Goal: Task Accomplishment & Management: Manage account settings

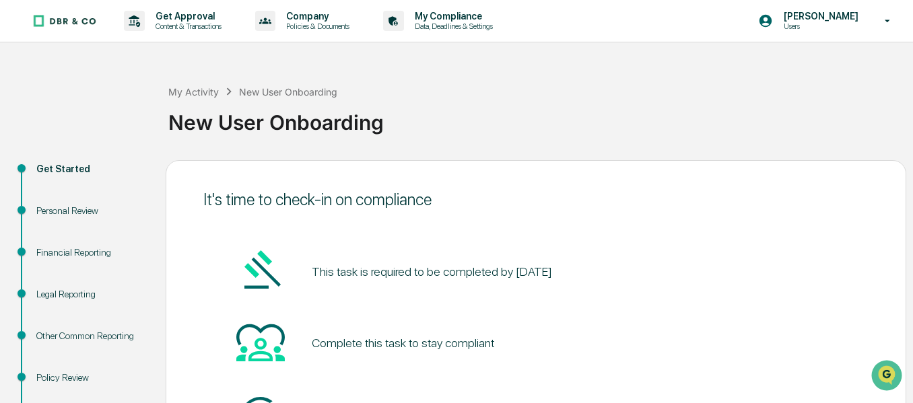
scroll to position [139, 0]
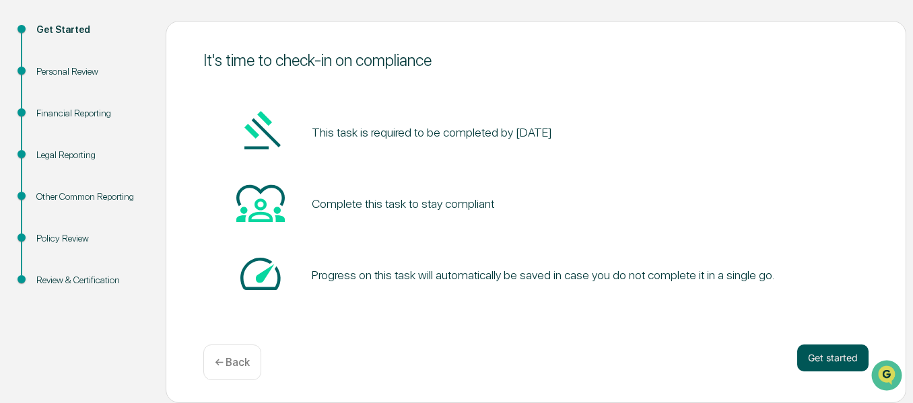
click at [820, 356] on button "Get started" at bounding box center [832, 358] width 71 height 27
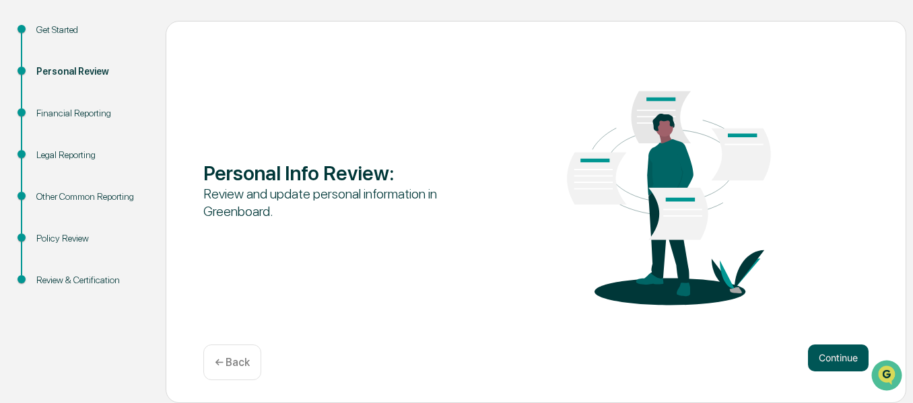
click at [852, 356] on button "Continue" at bounding box center [838, 358] width 61 height 27
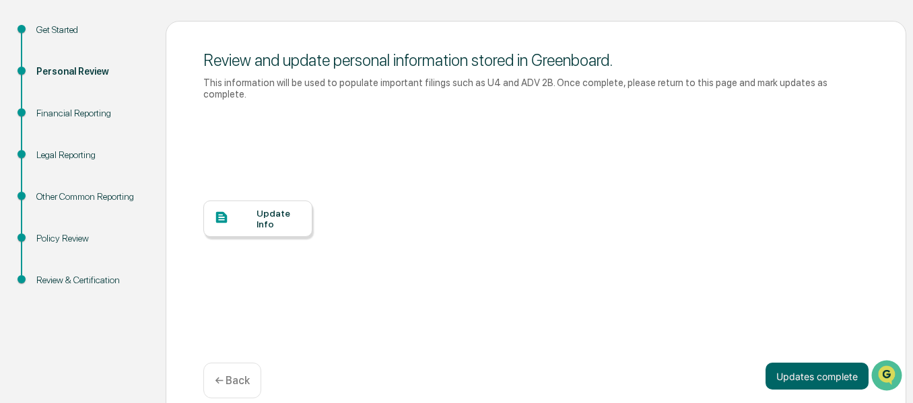
click at [250, 210] on div at bounding box center [235, 218] width 42 height 17
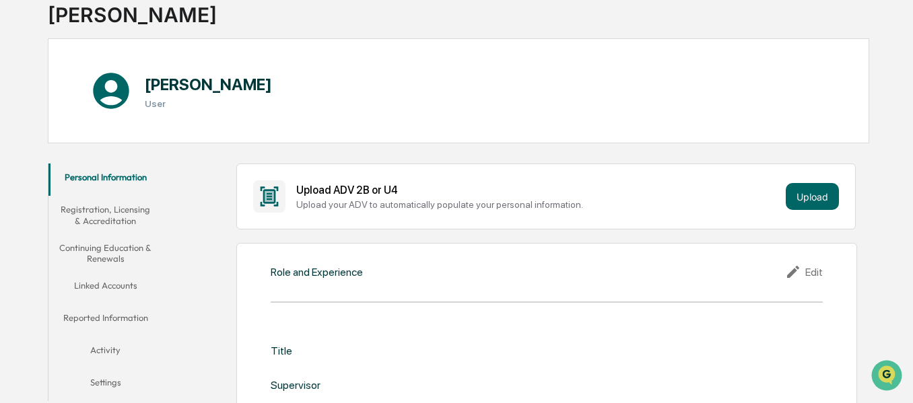
scroll to position [94, 0]
click at [801, 191] on button "Upload" at bounding box center [812, 195] width 53 height 27
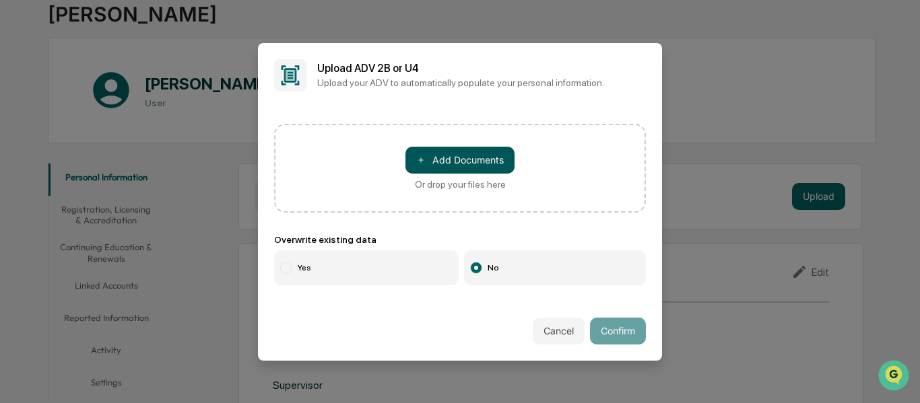
click at [460, 160] on button "＋ Add Documents" at bounding box center [459, 160] width 109 height 27
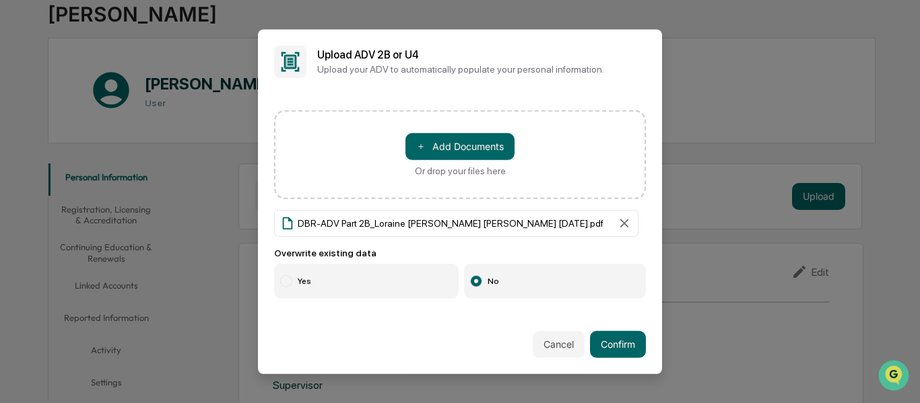
click at [281, 279] on div at bounding box center [286, 281] width 12 height 12
click at [630, 339] on button "Confirm" at bounding box center [618, 344] width 56 height 27
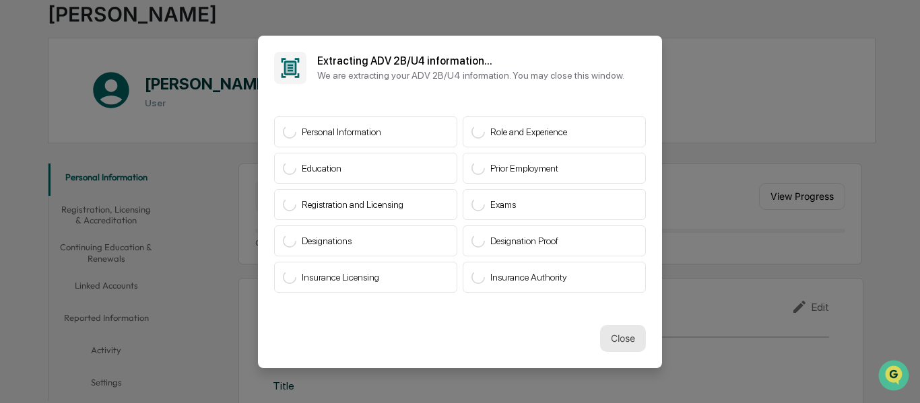
click at [615, 339] on button "Close" at bounding box center [623, 338] width 46 height 27
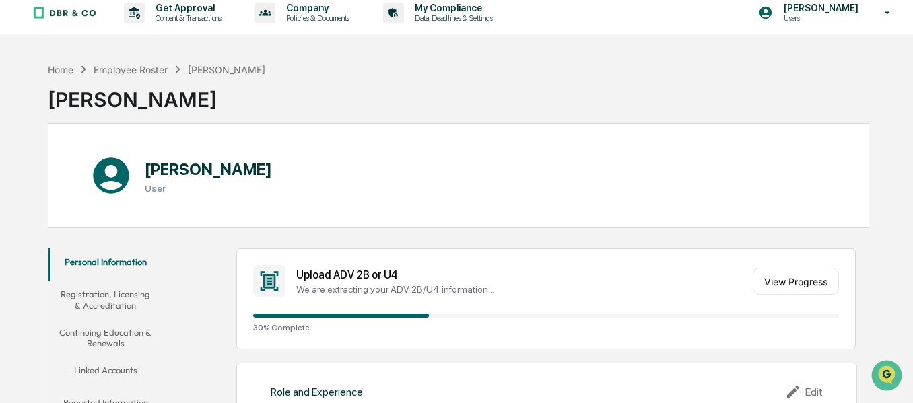
scroll to position [0, 0]
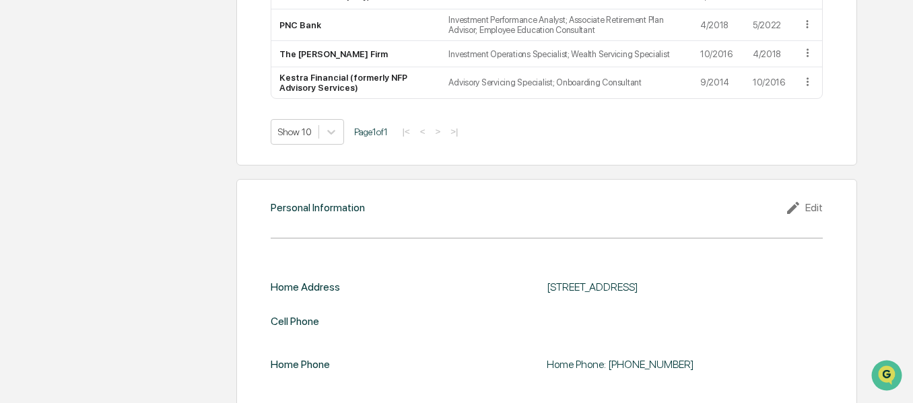
scroll to position [1173, 0]
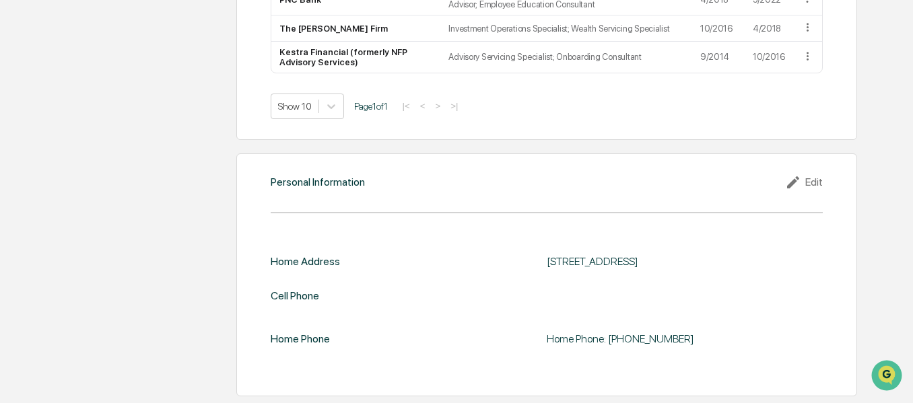
click at [813, 182] on div "Edit" at bounding box center [804, 182] width 38 height 16
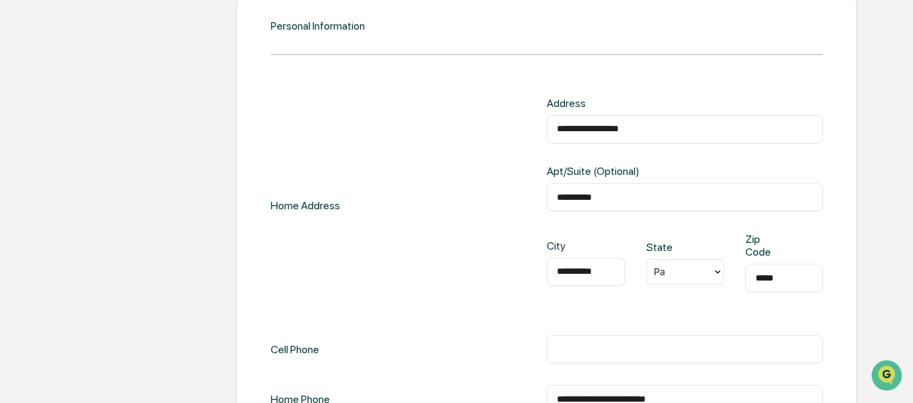
scroll to position [1414, 0]
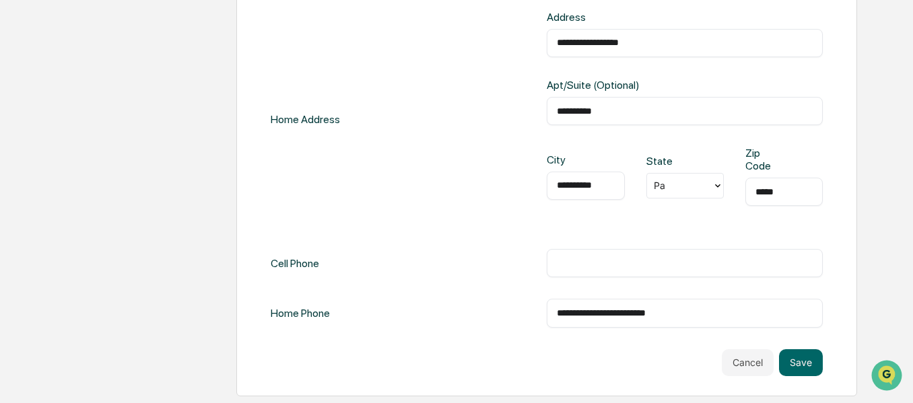
click at [574, 265] on input "text" at bounding box center [685, 263] width 256 height 13
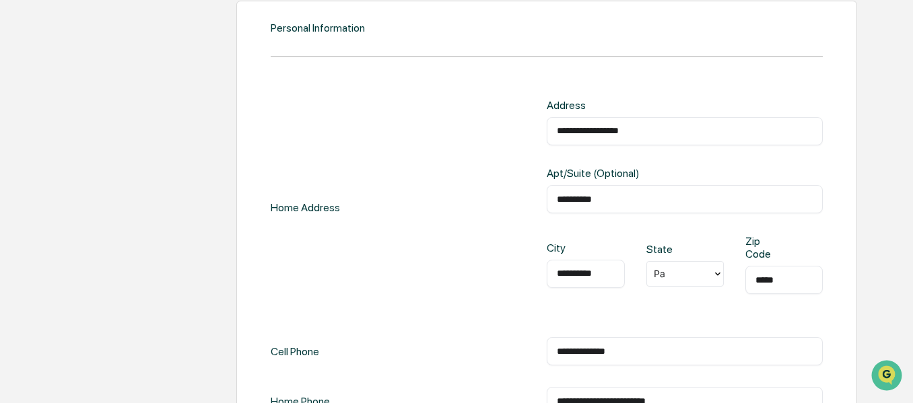
scroll to position [1345, 0]
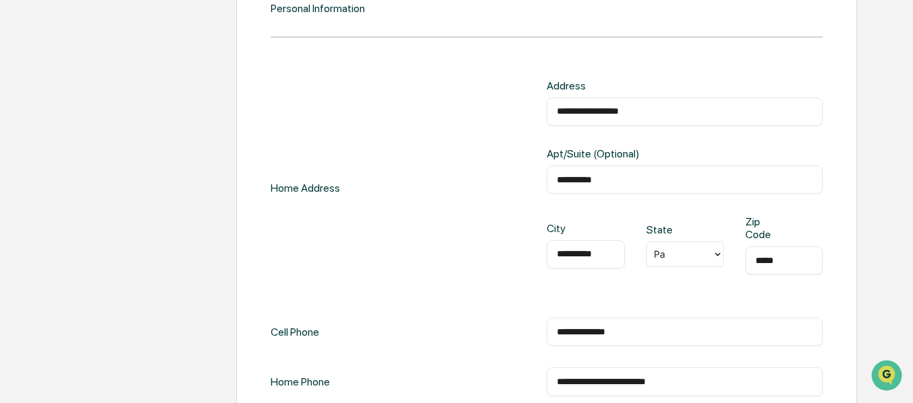
type input "**********"
drag, startPoint x: 669, startPoint y: 106, endPoint x: 494, endPoint y: 99, distance: 175.2
click at [494, 99] on div "**********" at bounding box center [547, 187] width 552 height 217
type input "**********"
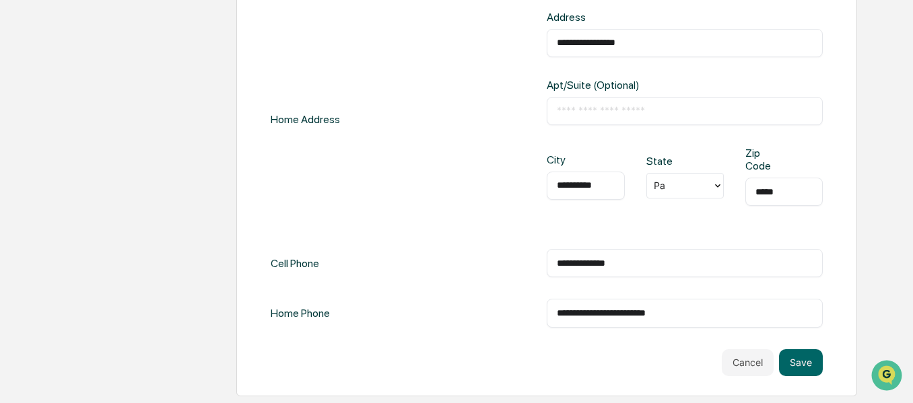
type input "*****"
click at [710, 314] on input "**********" at bounding box center [685, 312] width 256 height 13
drag, startPoint x: 710, startPoint y: 314, endPoint x: 513, endPoint y: 318, distance: 196.7
click at [513, 318] on div "**********" at bounding box center [547, 313] width 552 height 28
click at [800, 357] on button "Save" at bounding box center [801, 362] width 44 height 27
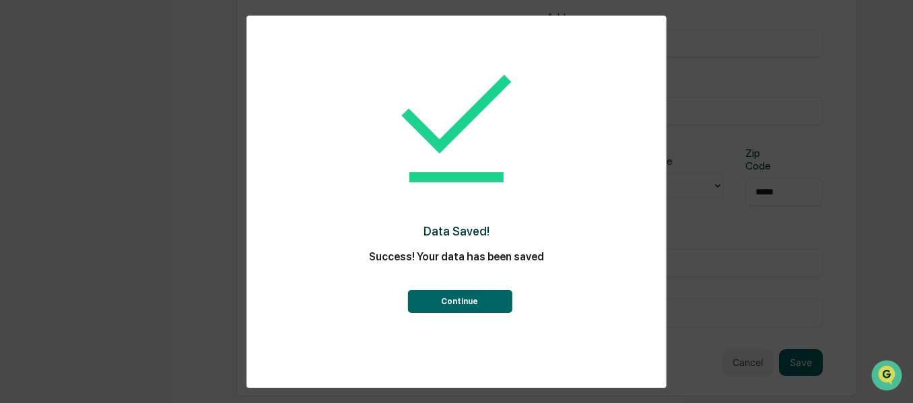
click at [481, 303] on button "Continue" at bounding box center [459, 301] width 104 height 23
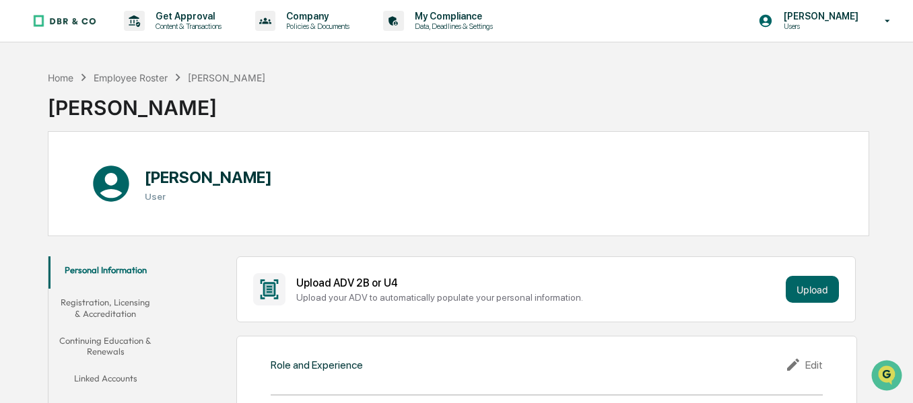
scroll to position [199, 0]
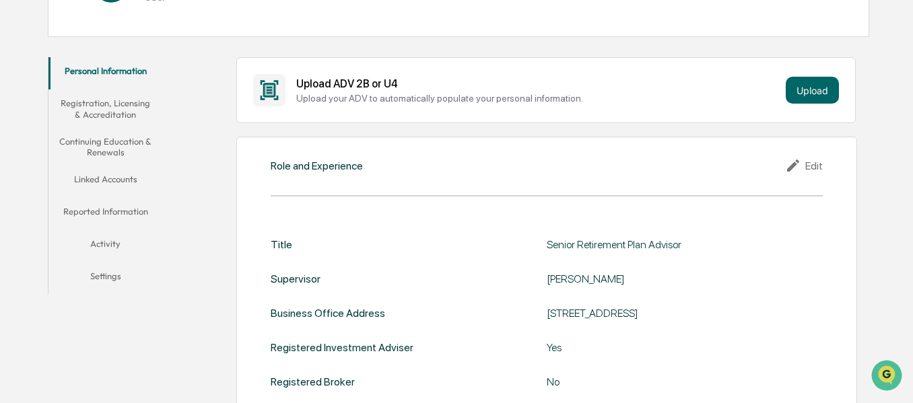
click at [94, 117] on button "Registration, Licensing & Accreditation" at bounding box center [105, 109] width 114 height 38
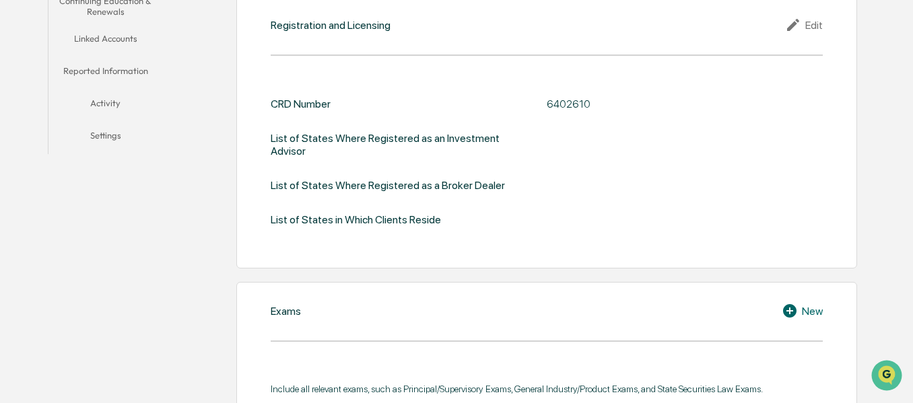
scroll to position [341, 0]
drag, startPoint x: 547, startPoint y: 101, endPoint x: 600, endPoint y: 100, distance: 53.2
click at [600, 100] on div "6402610" at bounding box center [685, 103] width 276 height 13
copy div "6402610"
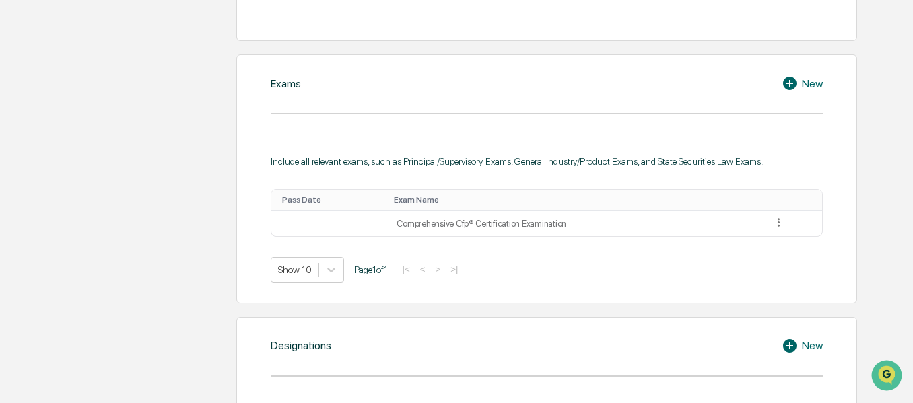
scroll to position [568, 0]
click at [334, 222] on td at bounding box center [329, 223] width 117 height 26
click at [777, 224] on icon at bounding box center [778, 221] width 13 height 13
click at [760, 238] on div "Edit" at bounding box center [762, 241] width 43 height 22
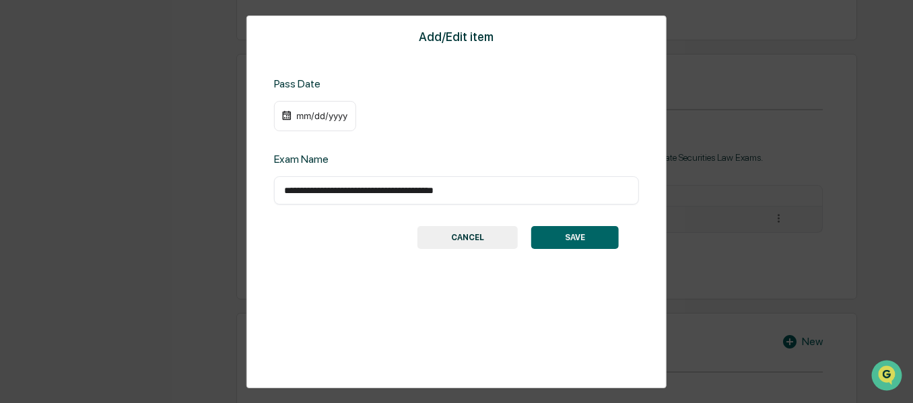
click at [332, 119] on div "mm/dd/yyyy" at bounding box center [322, 115] width 54 height 11
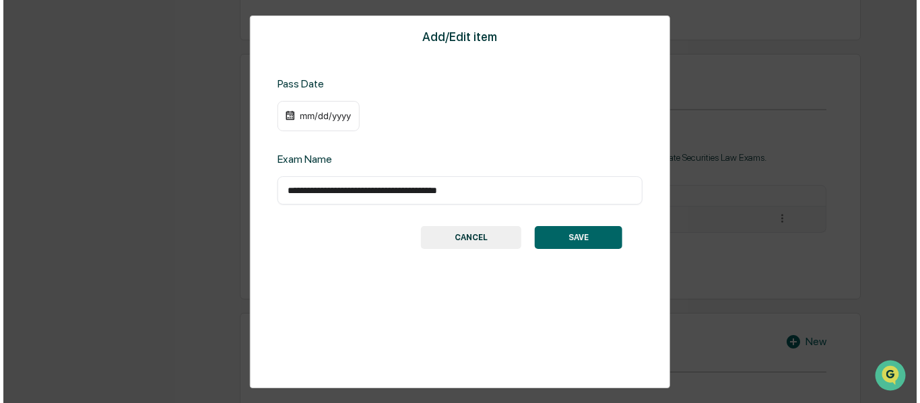
scroll to position [569, 0]
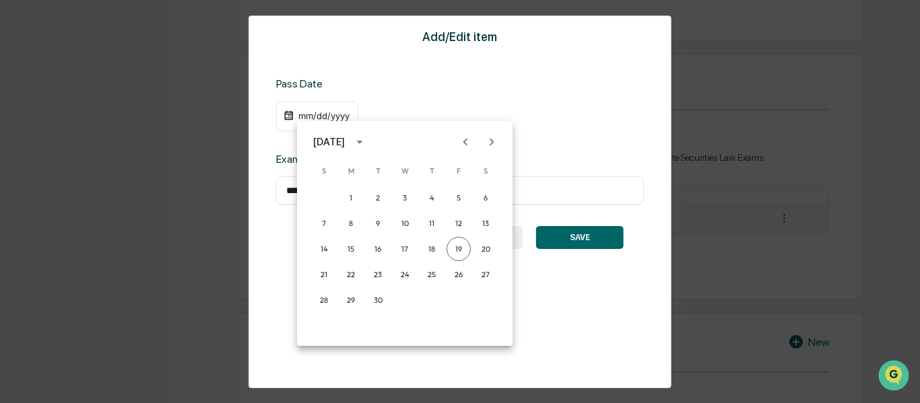
click at [496, 141] on icon "Next month" at bounding box center [491, 142] width 15 height 15
click at [327, 112] on div at bounding box center [460, 201] width 920 height 403
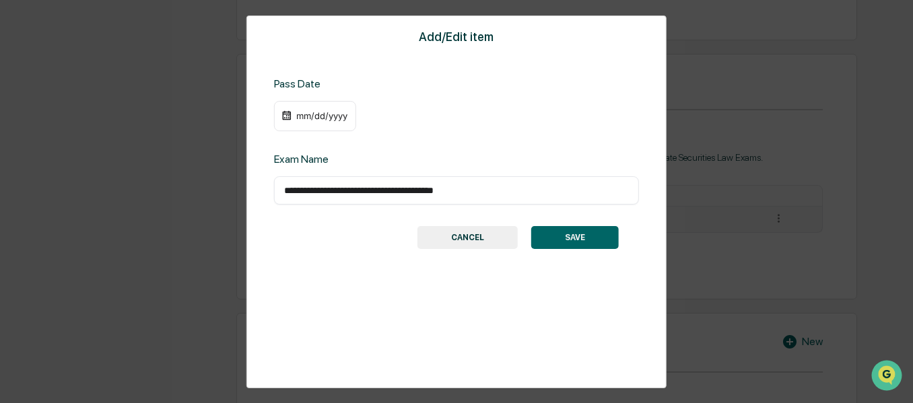
click at [303, 112] on div "mm/dd/yyyy" at bounding box center [322, 115] width 54 height 11
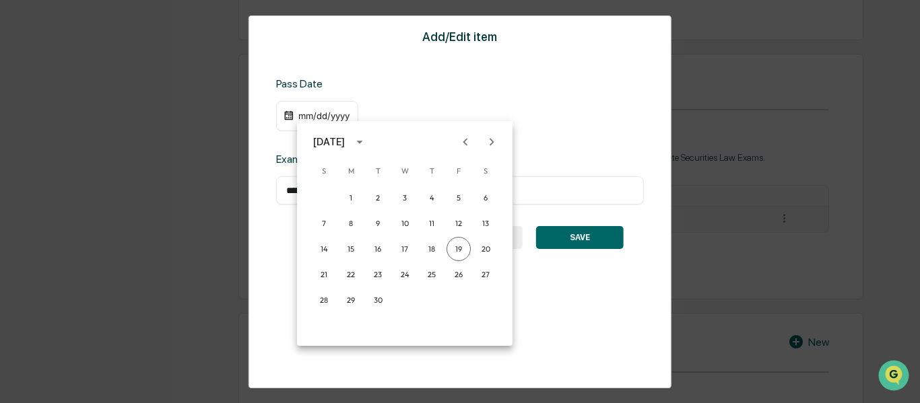
click at [367, 146] on icon "calendar view is open, switch to year view" at bounding box center [359, 142] width 15 height 15
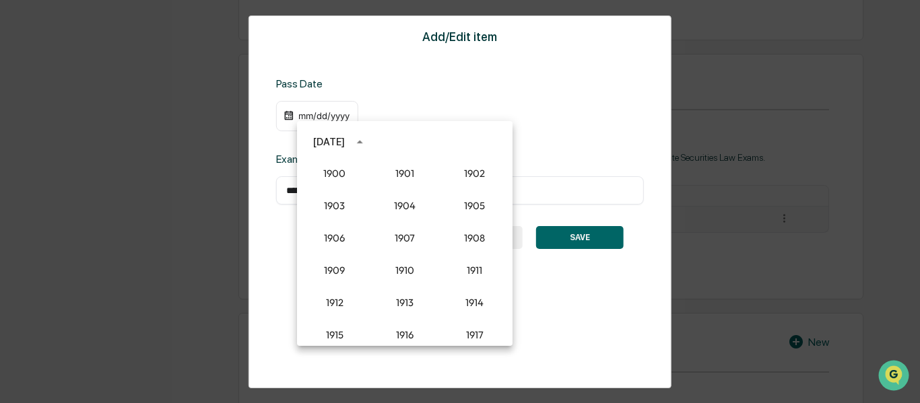
scroll to position [1247, 0]
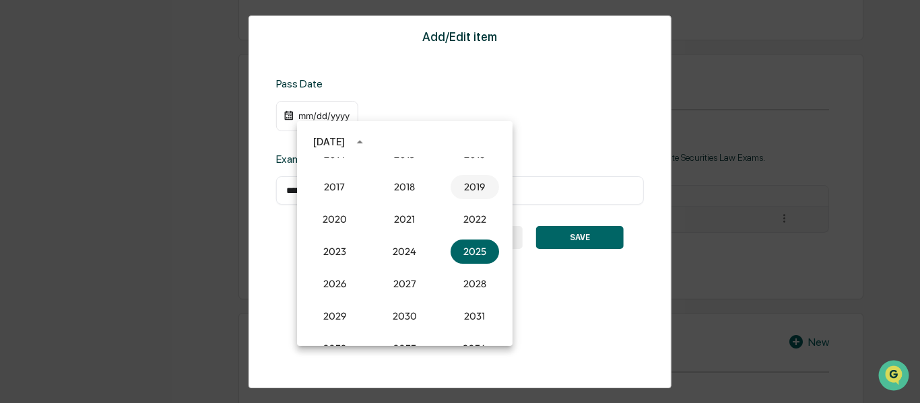
click at [463, 193] on button "2019" at bounding box center [475, 187] width 48 height 24
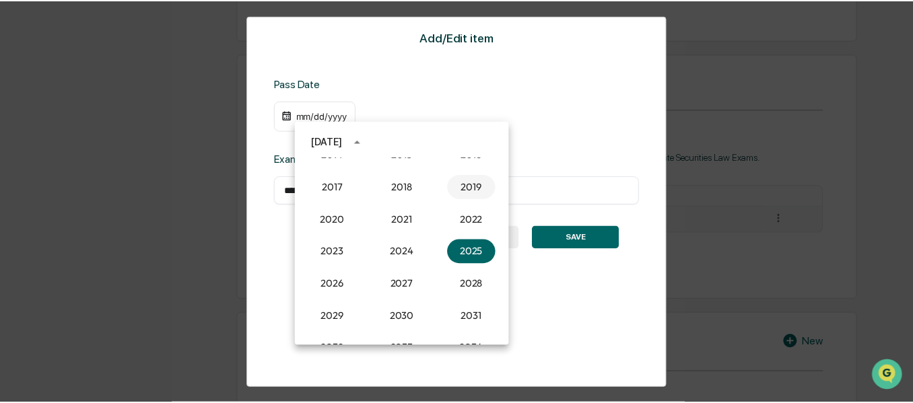
scroll to position [568, 0]
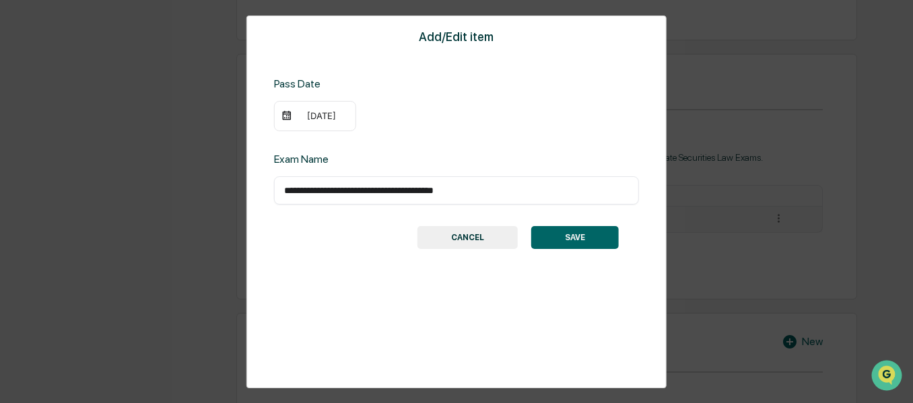
click at [321, 109] on div "[DATE]" at bounding box center [315, 116] width 82 height 31
click at [288, 112] on img at bounding box center [286, 115] width 11 height 11
click at [303, 116] on div "[DATE]" at bounding box center [322, 115] width 54 height 11
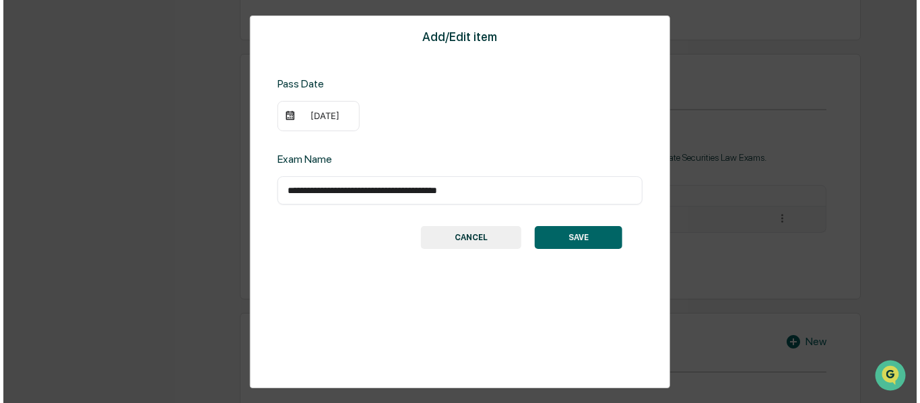
scroll to position [569, 0]
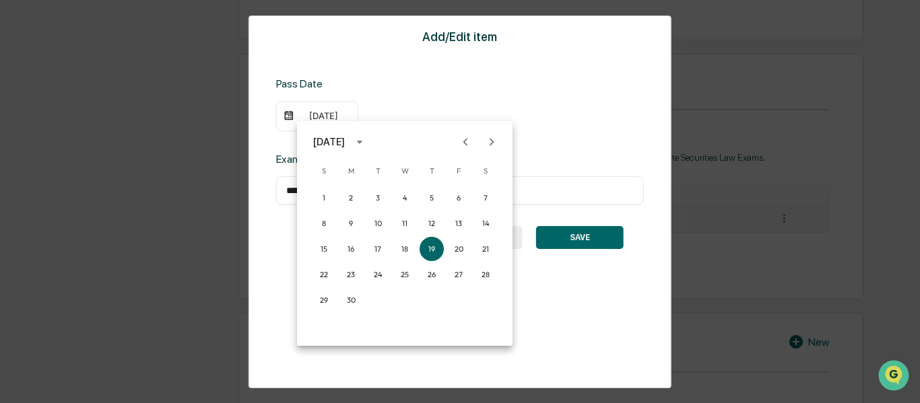
click at [466, 143] on icon "Previous month" at bounding box center [465, 141] width 5 height 7
click at [400, 302] on button "31" at bounding box center [405, 300] width 24 height 24
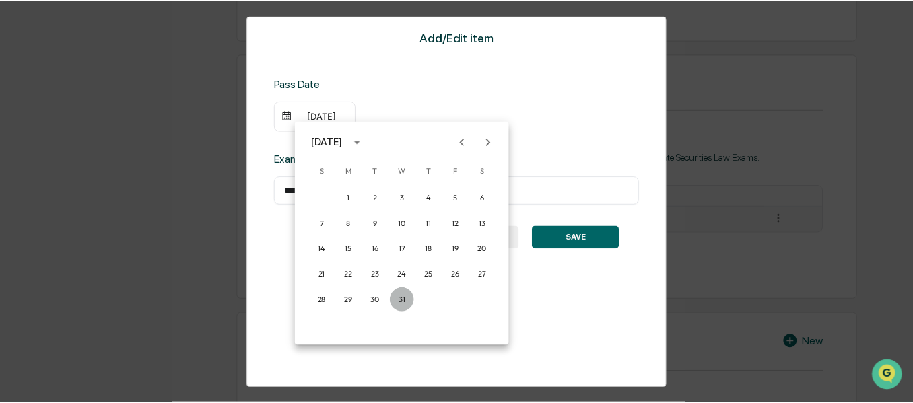
scroll to position [568, 0]
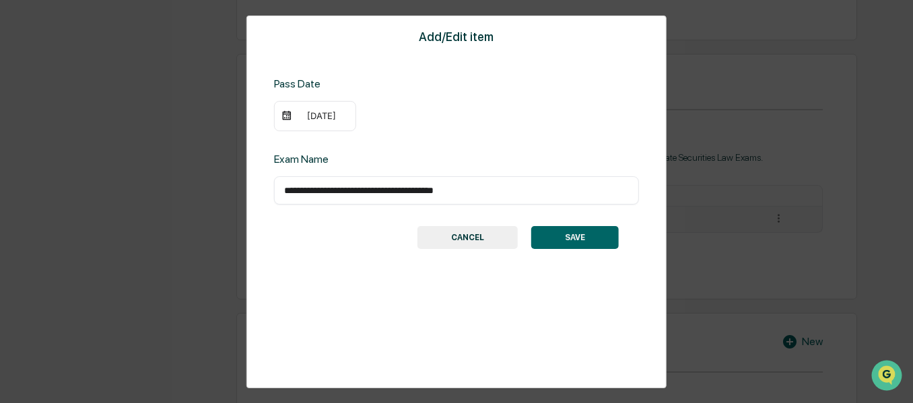
click at [574, 230] on button "SAVE" at bounding box center [575, 237] width 88 height 23
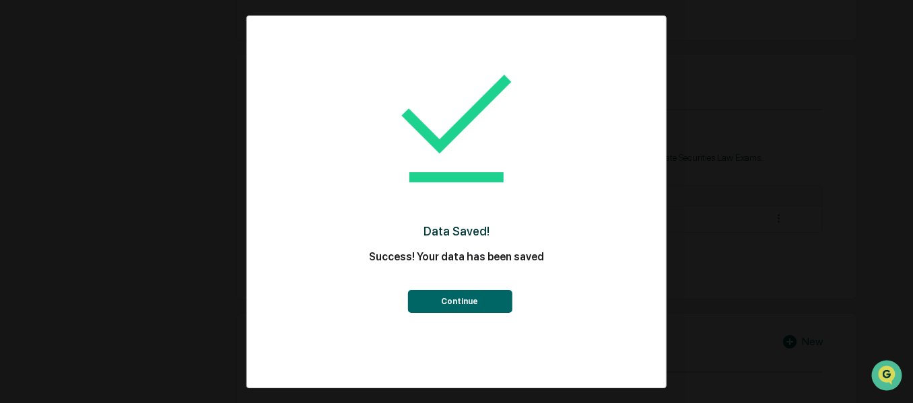
click at [489, 301] on button "Continue" at bounding box center [459, 301] width 104 height 23
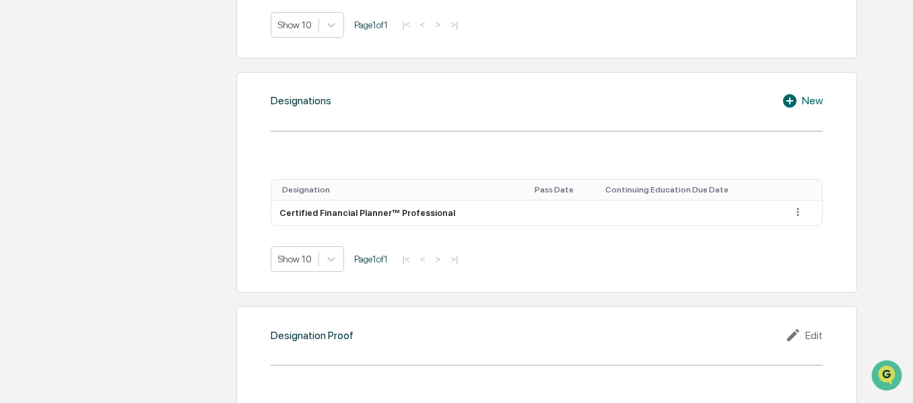
scroll to position [813, 0]
click at [797, 213] on icon at bounding box center [798, 211] width 13 height 13
click at [774, 226] on div "Edit" at bounding box center [782, 231] width 43 height 22
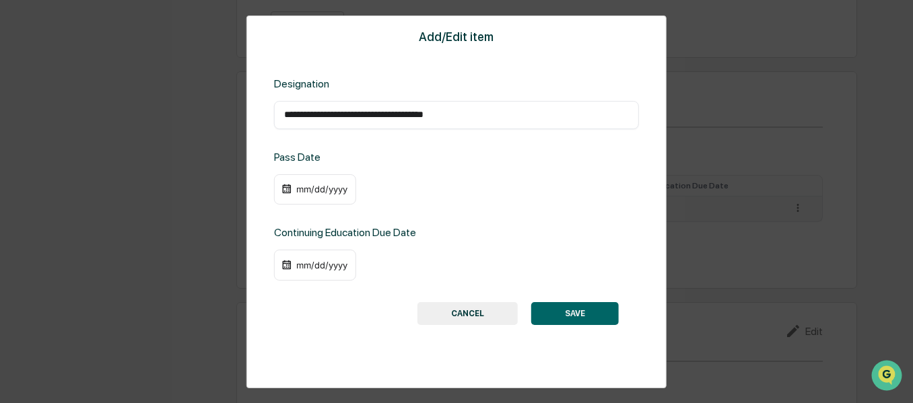
click at [309, 193] on div "mm/dd/yyyy" at bounding box center [322, 189] width 54 height 11
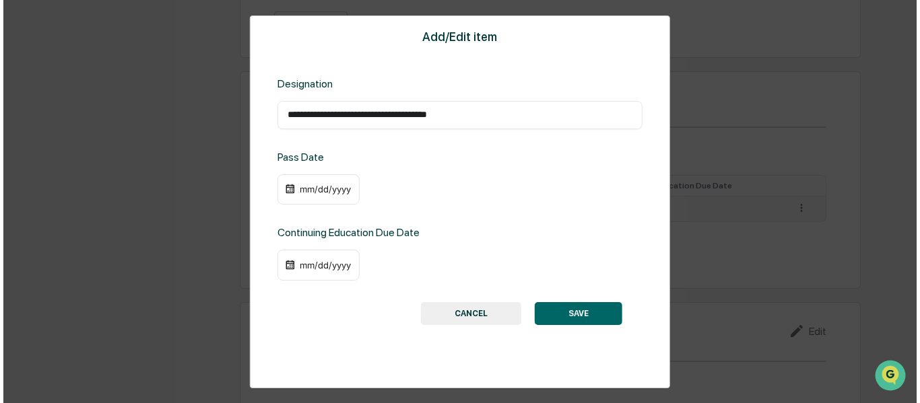
scroll to position [814, 0]
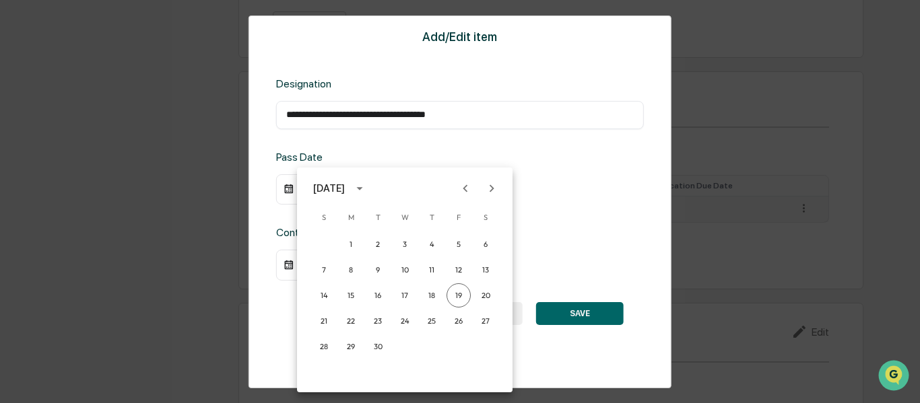
click at [349, 191] on div "[DATE]" at bounding box center [331, 188] width 36 height 15
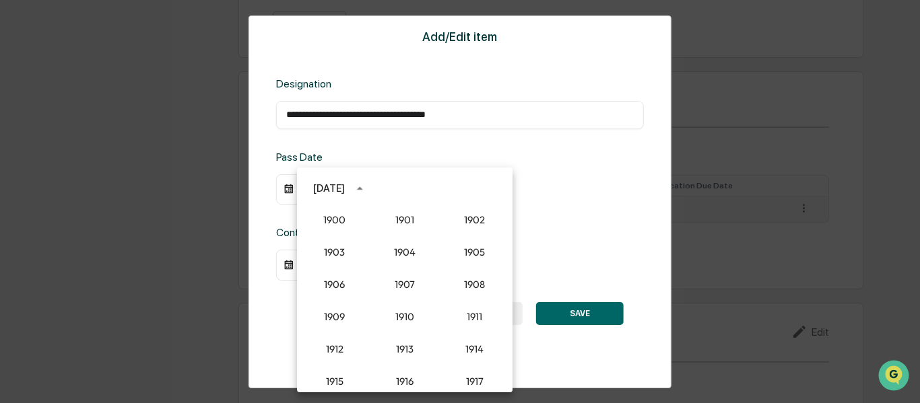
scroll to position [1247, 0]
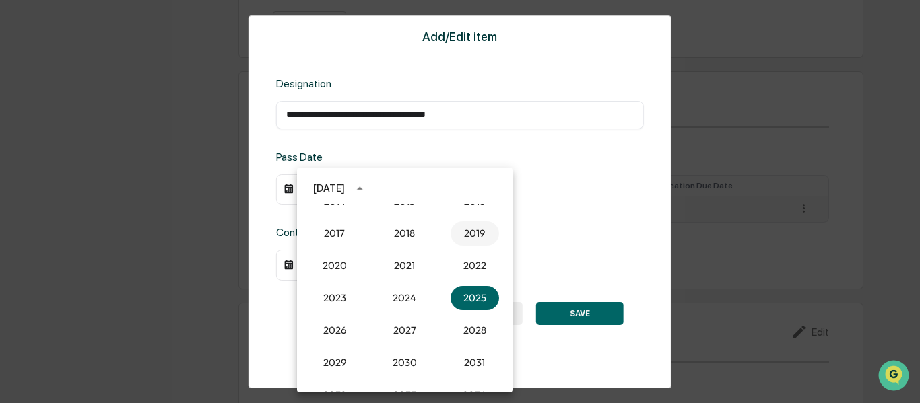
click at [477, 240] on button "2019" at bounding box center [475, 234] width 48 height 24
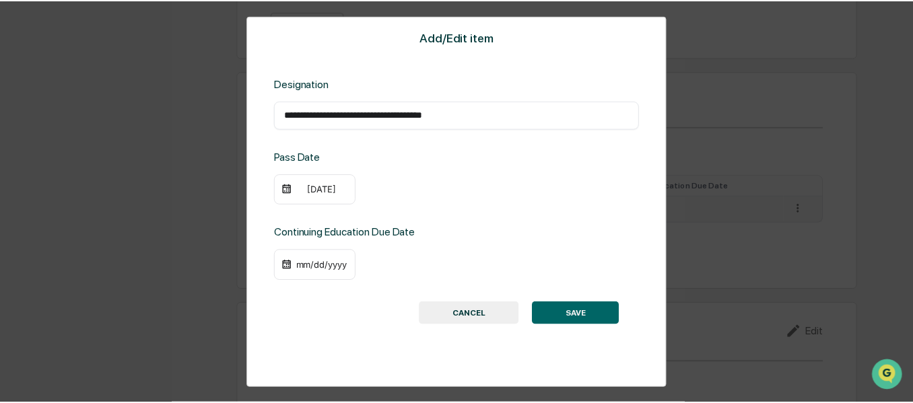
scroll to position [813, 0]
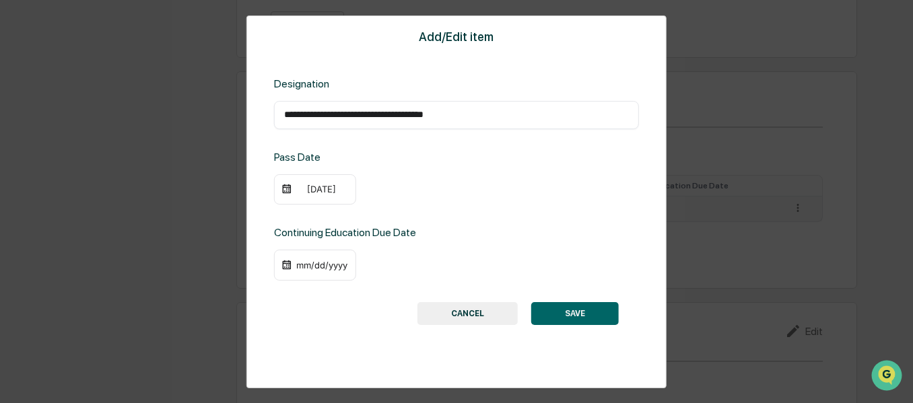
click at [323, 197] on div "[DATE]" at bounding box center [315, 189] width 82 height 31
click at [341, 187] on div "[DATE]" at bounding box center [322, 189] width 54 height 11
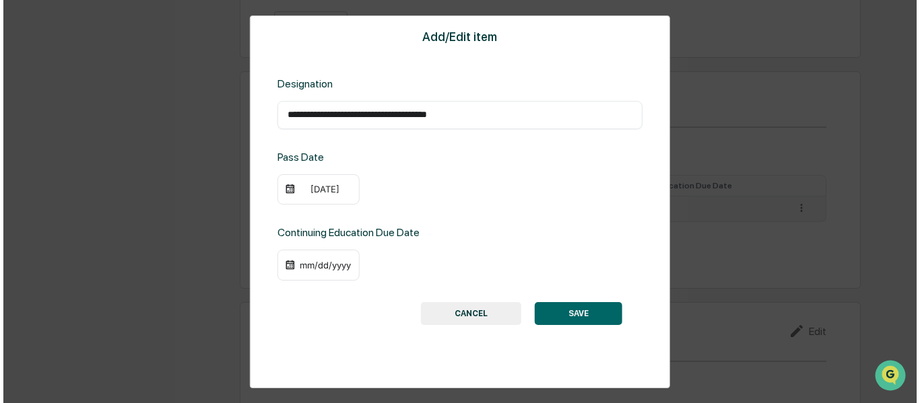
scroll to position [814, 0]
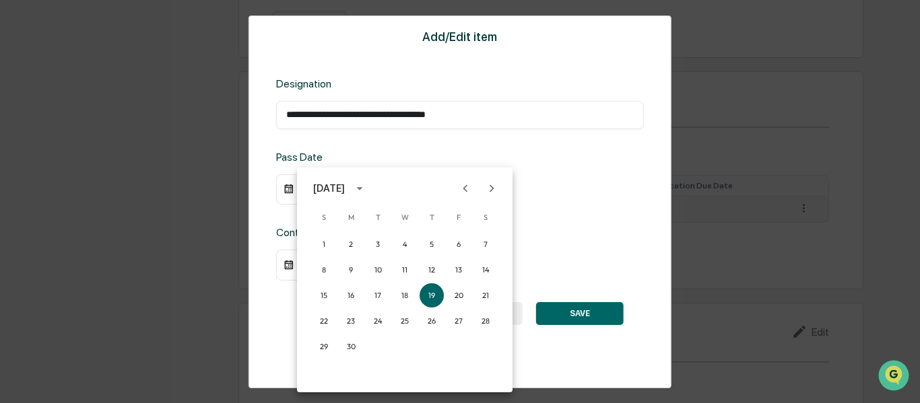
click at [463, 185] on icon "Previous month" at bounding box center [465, 188] width 15 height 15
click at [401, 347] on button "31" at bounding box center [405, 347] width 24 height 24
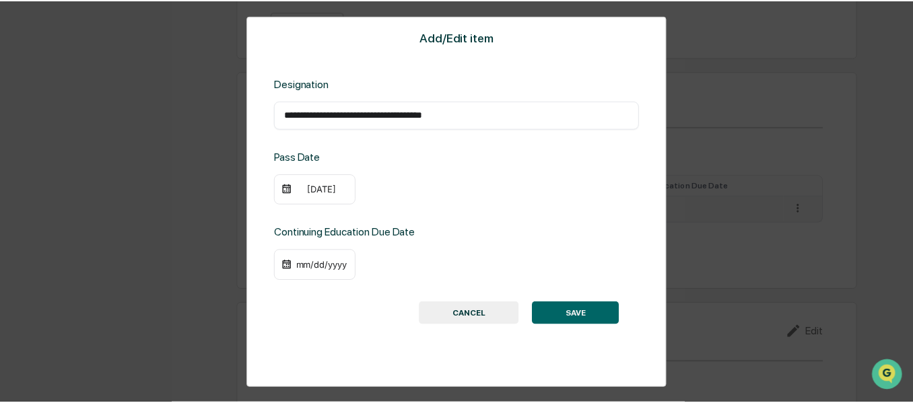
scroll to position [813, 0]
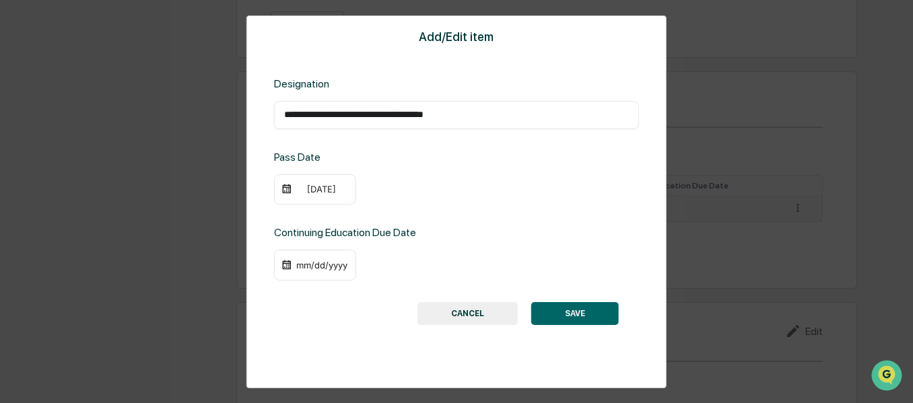
click at [323, 262] on div "mm/dd/yyyy" at bounding box center [322, 265] width 54 height 11
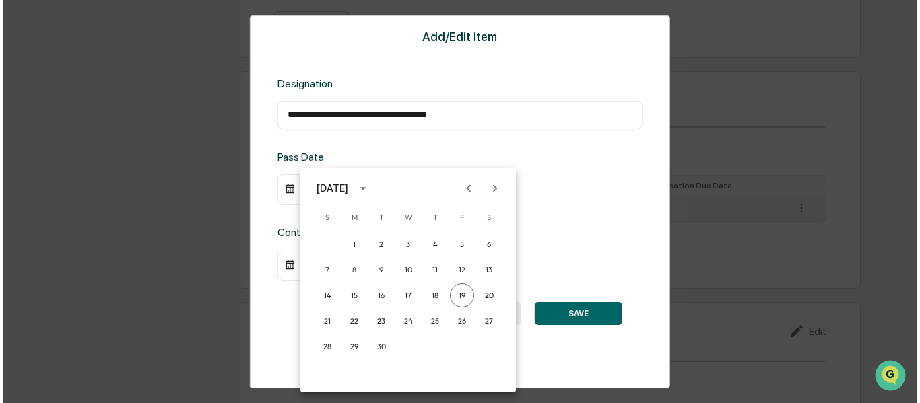
scroll to position [814, 0]
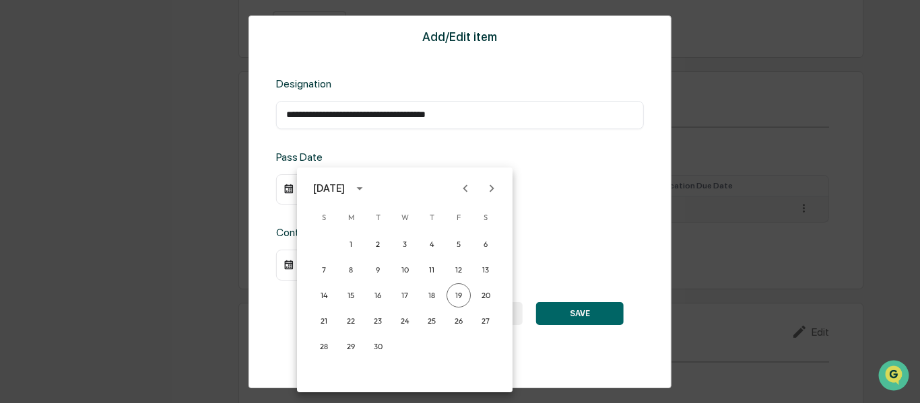
click at [367, 188] on icon "calendar view is open, switch to year view" at bounding box center [359, 188] width 15 height 15
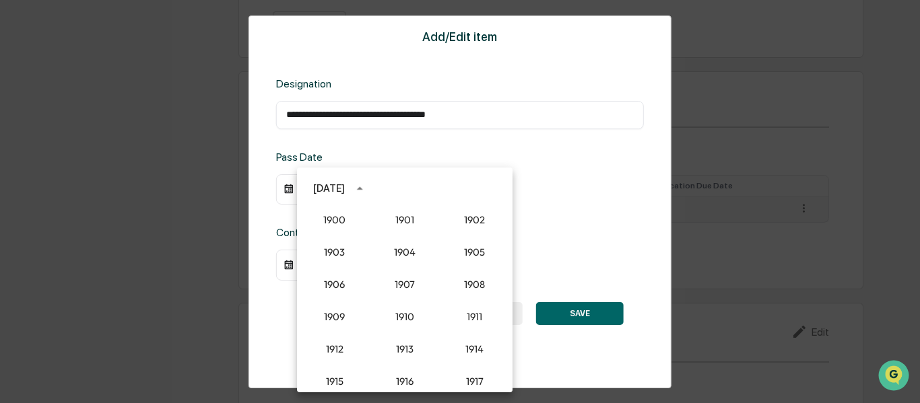
scroll to position [1247, 0]
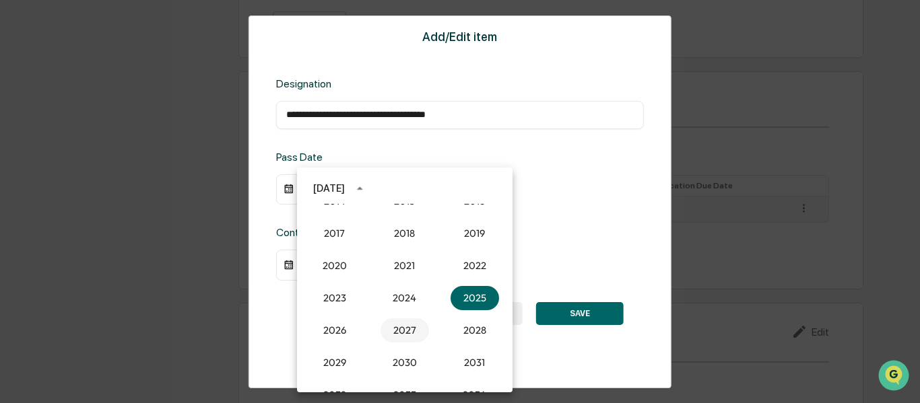
click at [399, 325] on button "2027" at bounding box center [404, 331] width 48 height 24
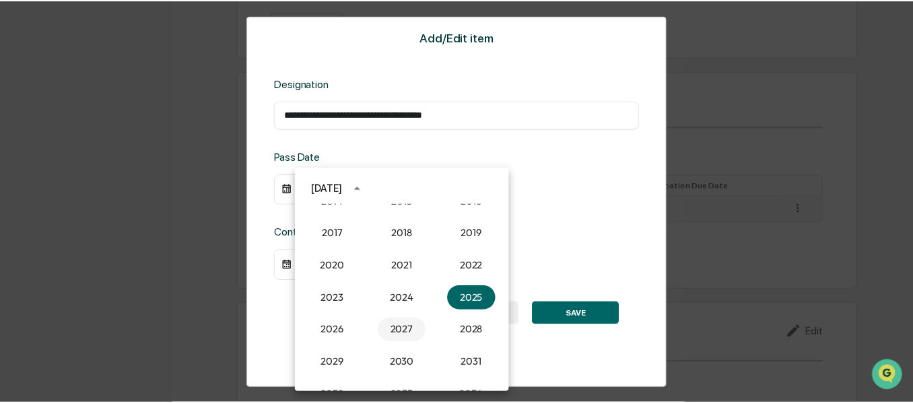
scroll to position [813, 0]
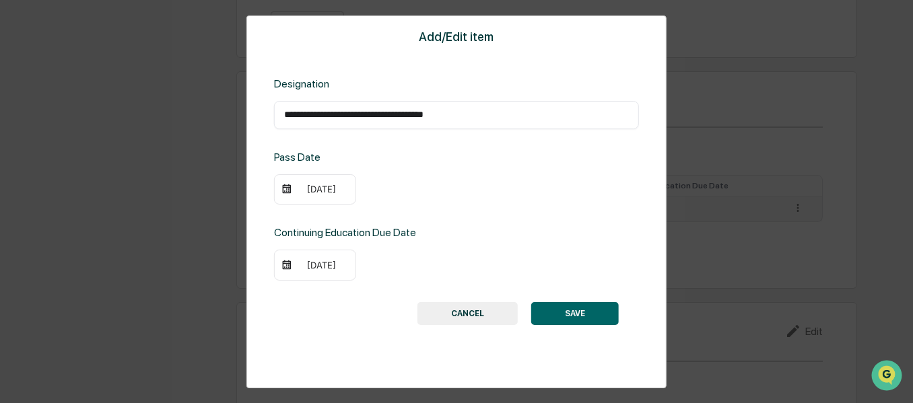
click at [334, 275] on div "[DATE]" at bounding box center [315, 265] width 82 height 31
click at [333, 265] on div "[DATE]" at bounding box center [322, 265] width 54 height 11
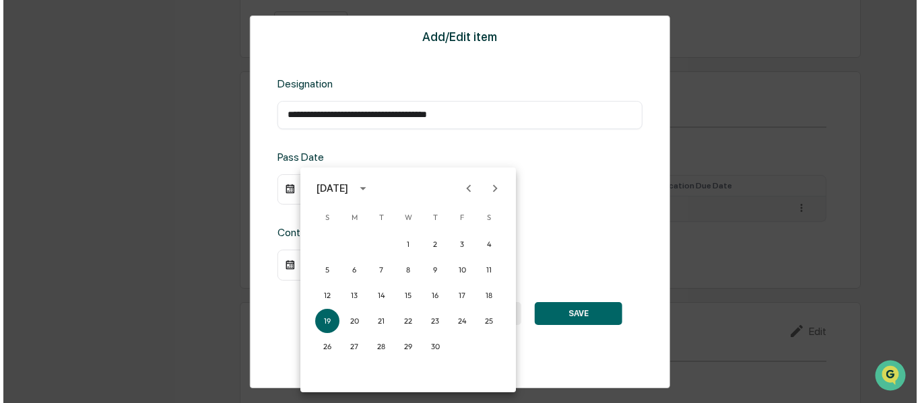
scroll to position [814, 0]
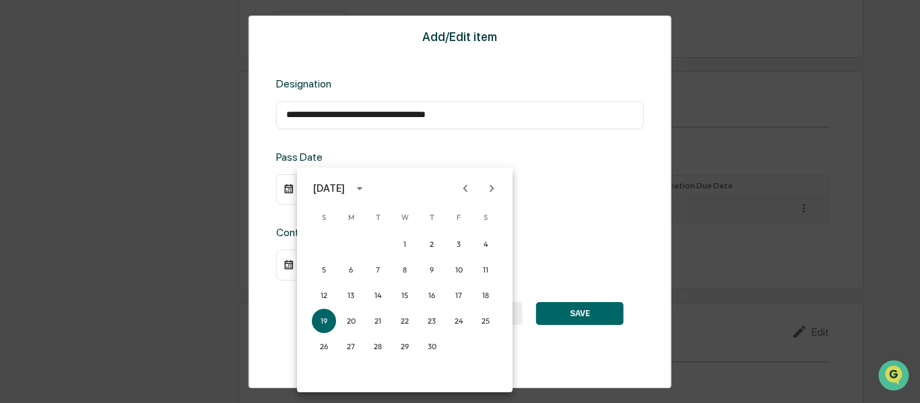
click at [490, 193] on icon "Next month" at bounding box center [491, 188] width 15 height 15
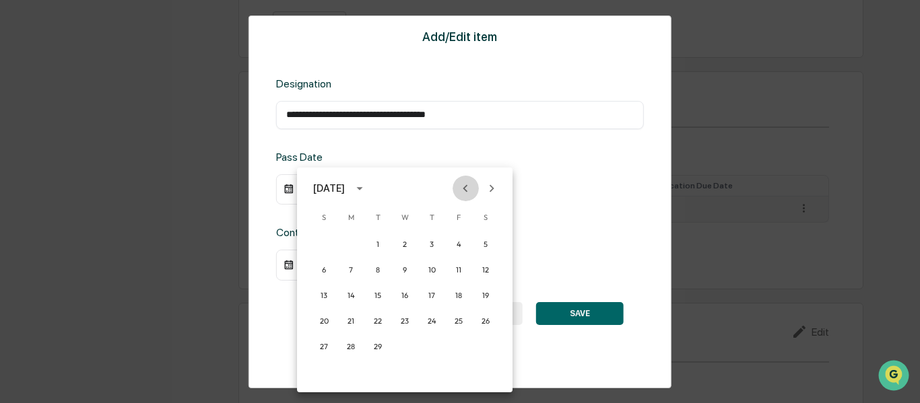
click at [467, 195] on icon "Previous month" at bounding box center [465, 188] width 15 height 15
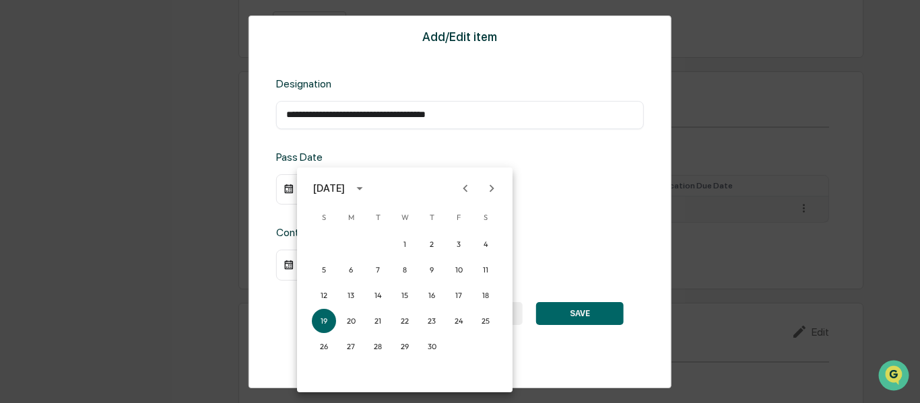
click at [467, 195] on icon "Previous month" at bounding box center [465, 188] width 15 height 15
click at [380, 350] on button "31" at bounding box center [378, 347] width 24 height 24
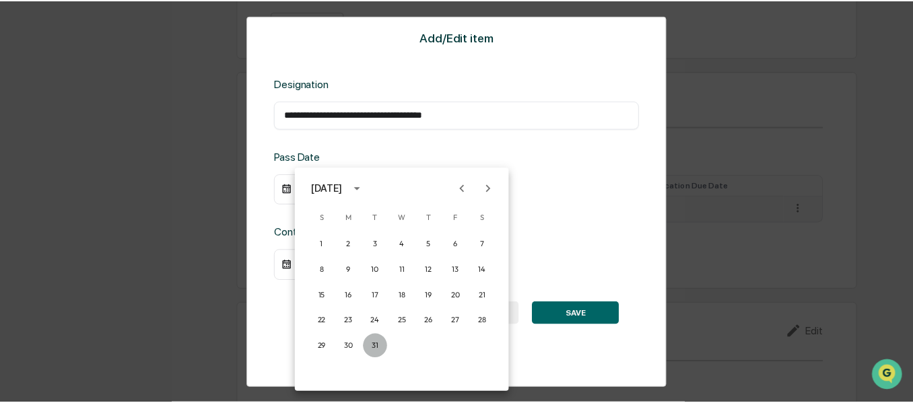
scroll to position [813, 0]
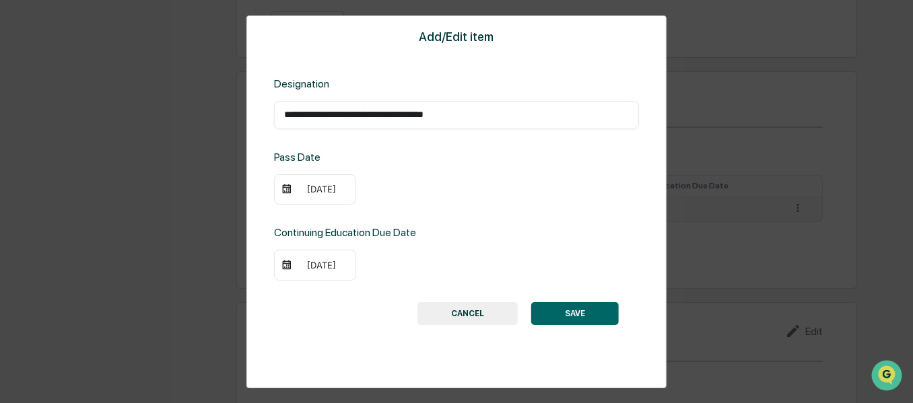
click at [583, 324] on button "SAVE" at bounding box center [575, 313] width 88 height 23
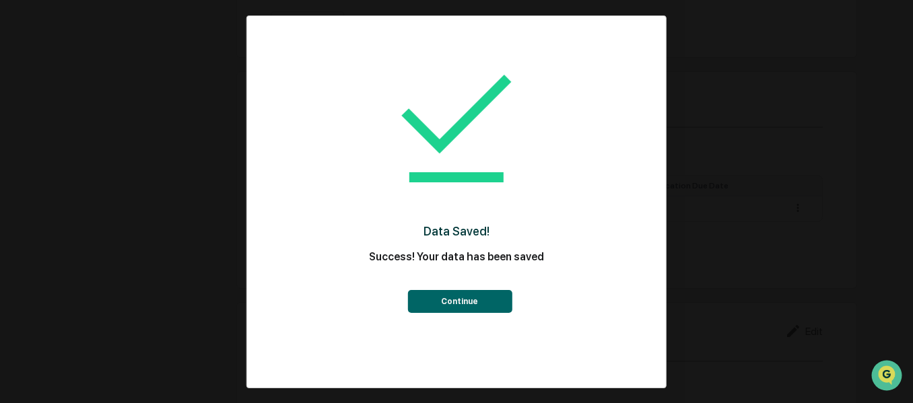
click at [508, 298] on button "Continue" at bounding box center [459, 301] width 104 height 23
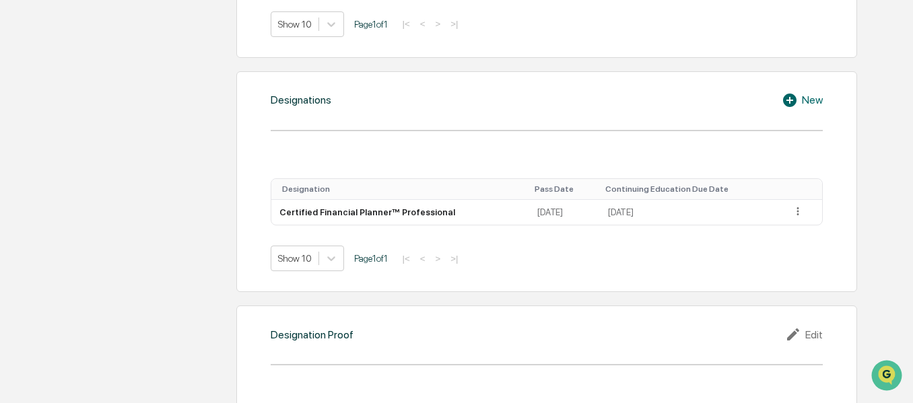
click at [801, 100] on icon at bounding box center [792, 100] width 20 height 16
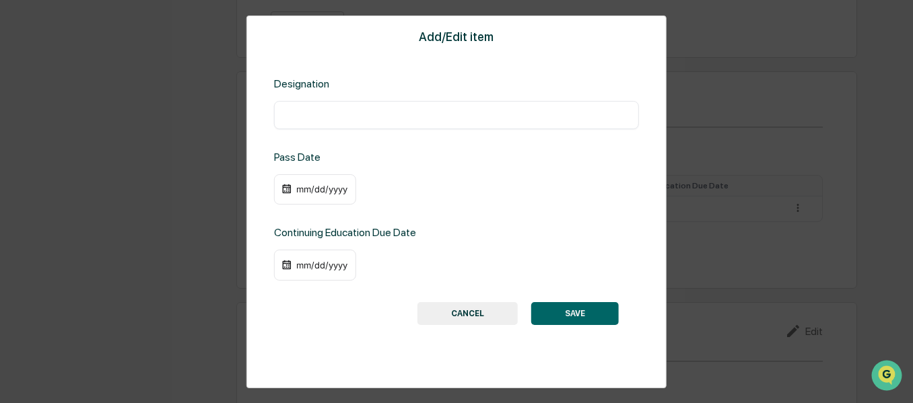
click at [504, 110] on input "text" at bounding box center [456, 114] width 345 height 13
click at [504, 110] on input "*" at bounding box center [456, 114] width 345 height 13
type input "**********"
click at [327, 195] on div "mm/dd/yyyy" at bounding box center [315, 189] width 82 height 31
click at [325, 190] on div "mm/dd/yyyy" at bounding box center [322, 189] width 54 height 11
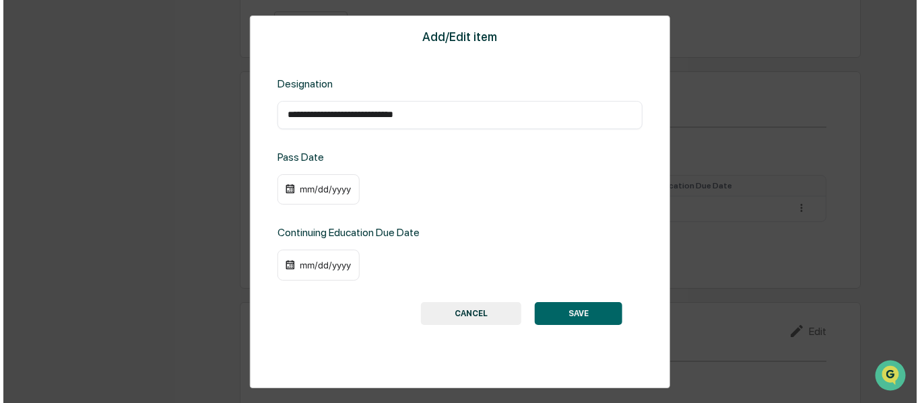
scroll to position [814, 0]
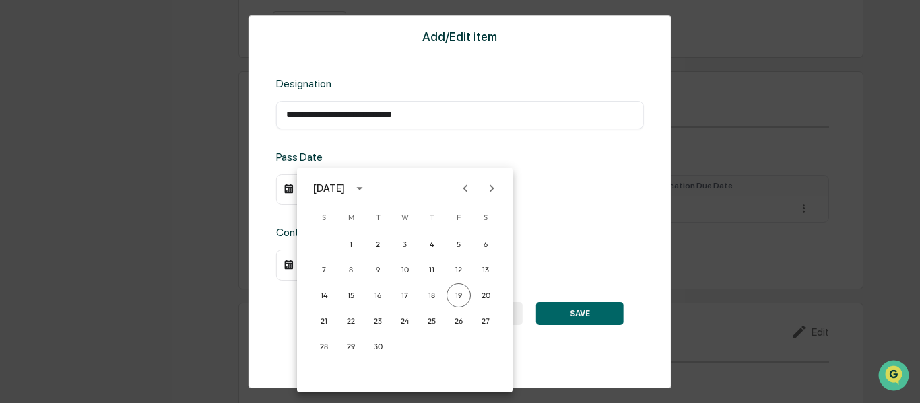
click at [367, 189] on icon "calendar view is open, switch to year view" at bounding box center [359, 188] width 15 height 15
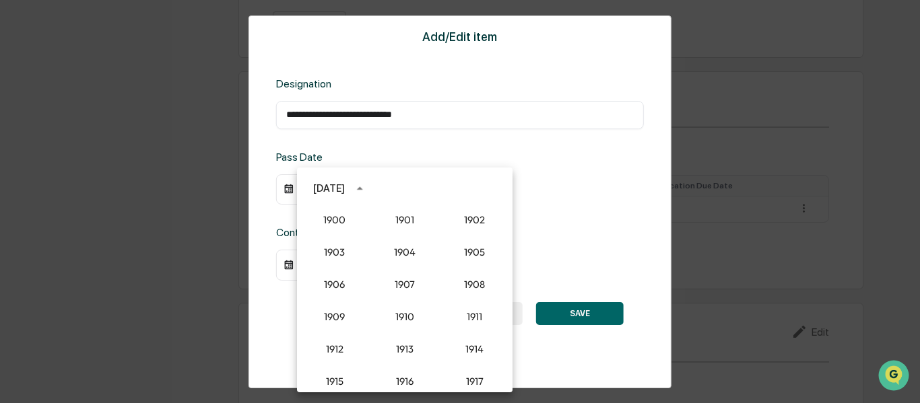
scroll to position [1247, 0]
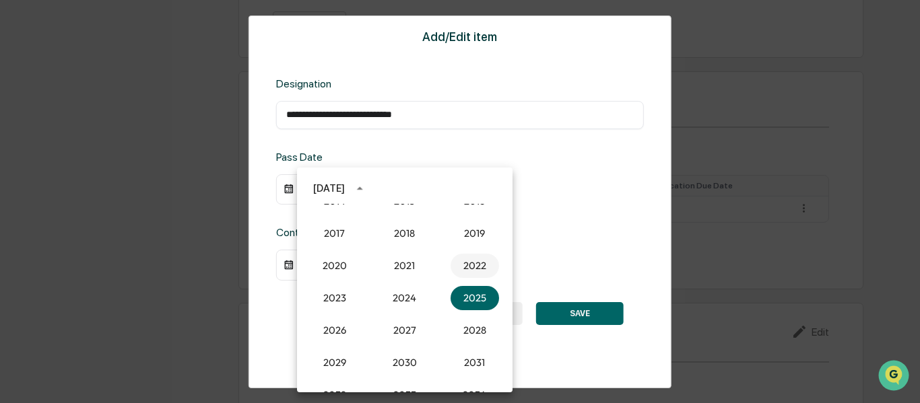
click at [465, 265] on button "2022" at bounding box center [475, 266] width 48 height 24
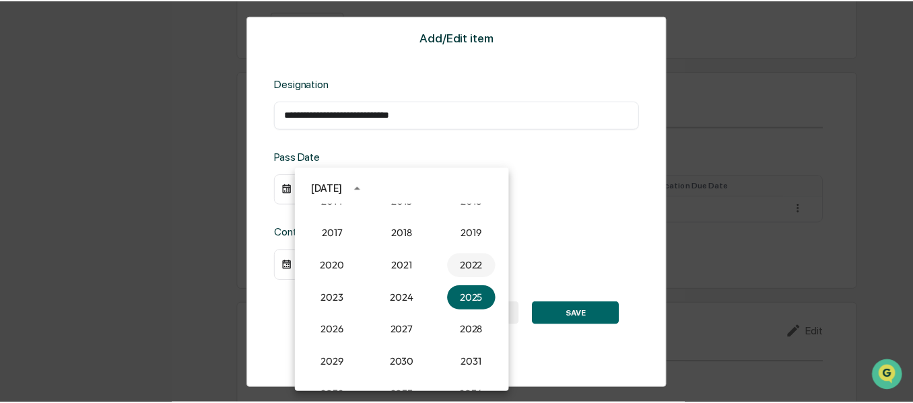
scroll to position [813, 0]
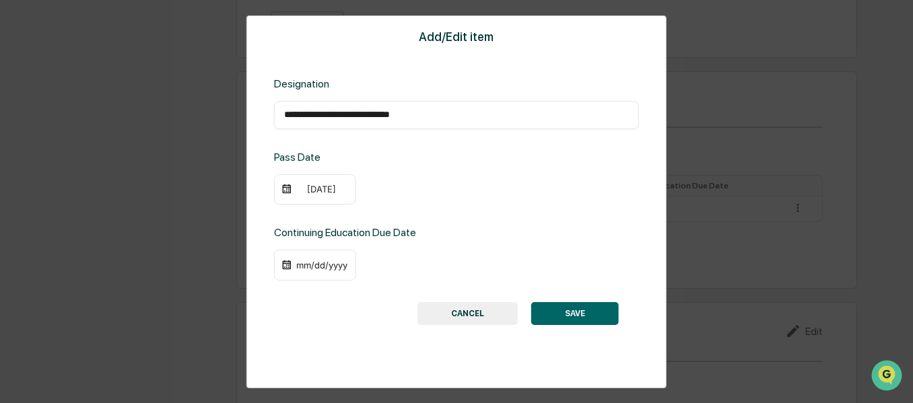
click at [335, 186] on div "[DATE]" at bounding box center [322, 189] width 54 height 11
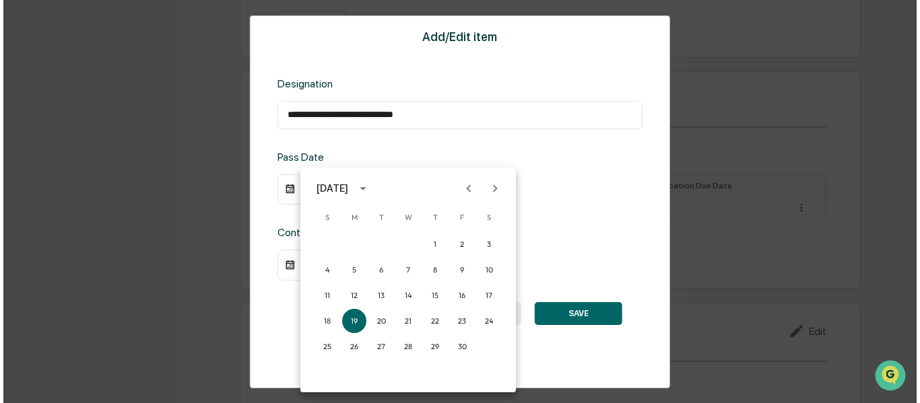
scroll to position [814, 0]
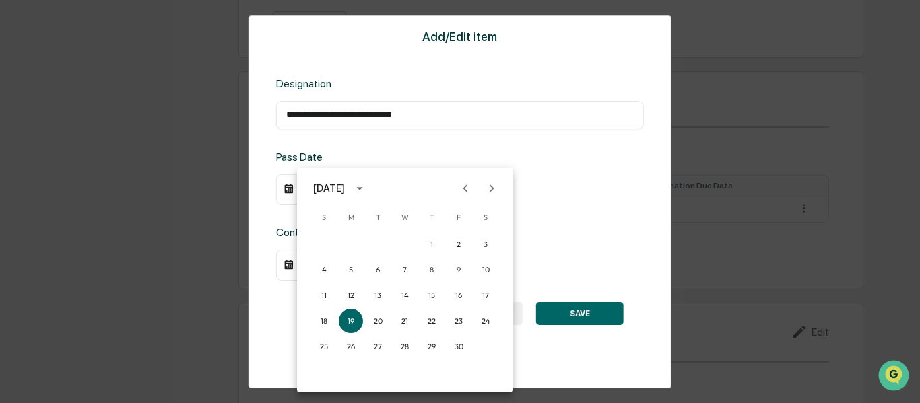
click at [494, 193] on icon "Next month" at bounding box center [491, 188] width 15 height 15
click at [488, 245] on button "1" at bounding box center [485, 244] width 24 height 24
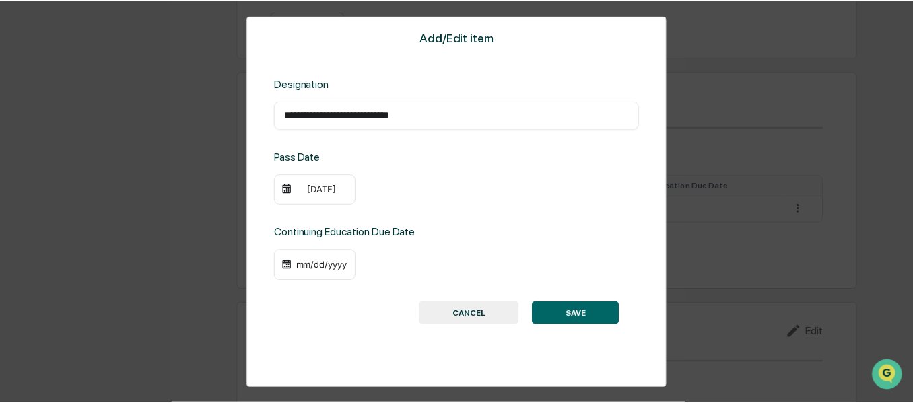
scroll to position [813, 0]
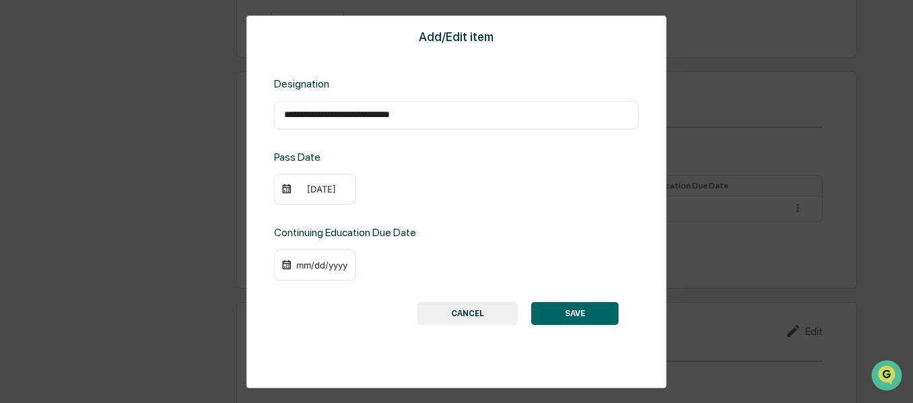
click at [333, 267] on div "mm/dd/yyyy" at bounding box center [322, 265] width 54 height 11
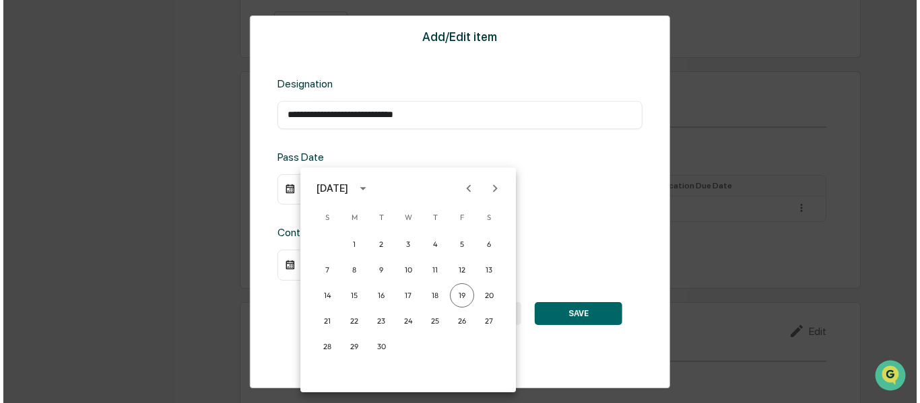
scroll to position [814, 0]
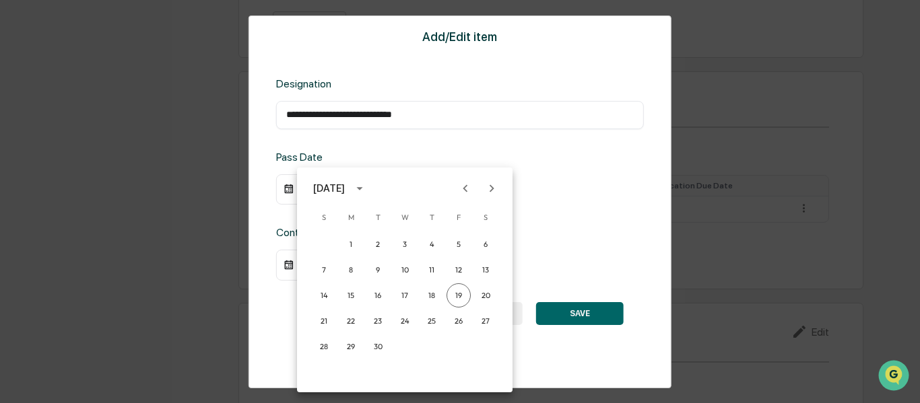
click at [345, 189] on div "[DATE]" at bounding box center [329, 188] width 32 height 15
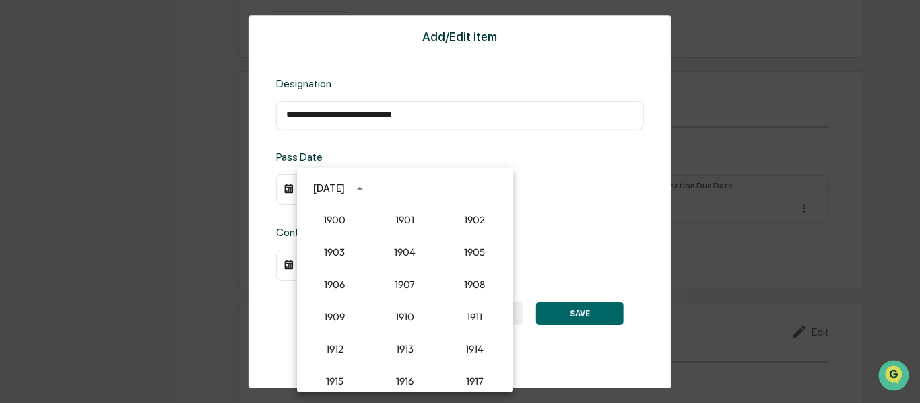
scroll to position [1247, 0]
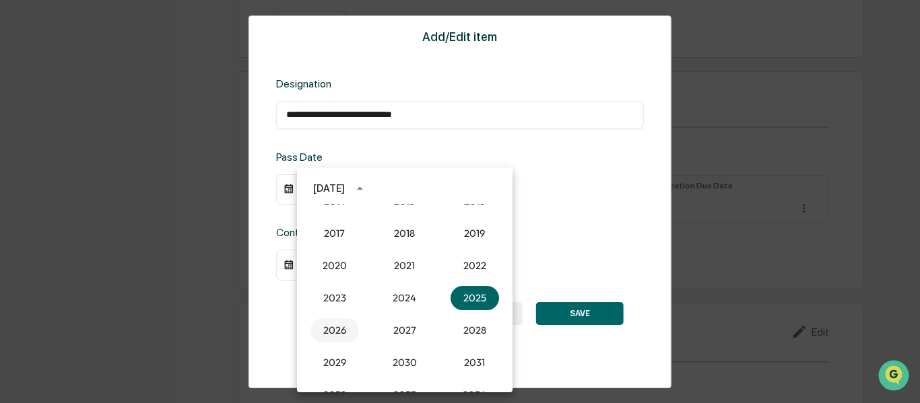
click at [333, 335] on button "2026" at bounding box center [334, 331] width 48 height 24
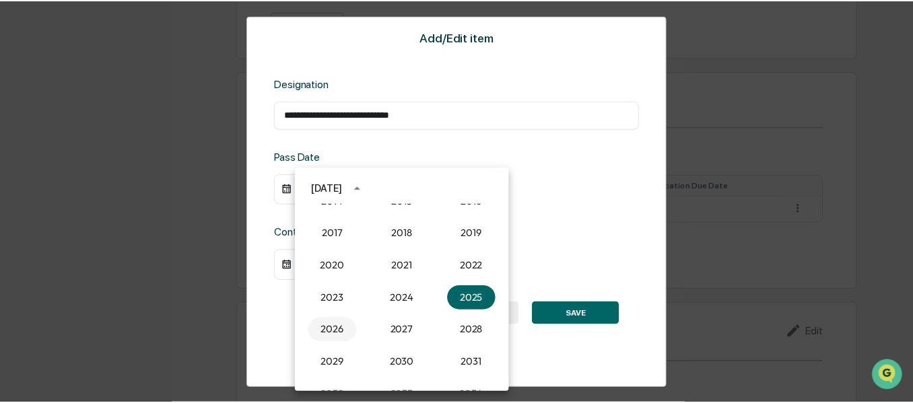
scroll to position [813, 0]
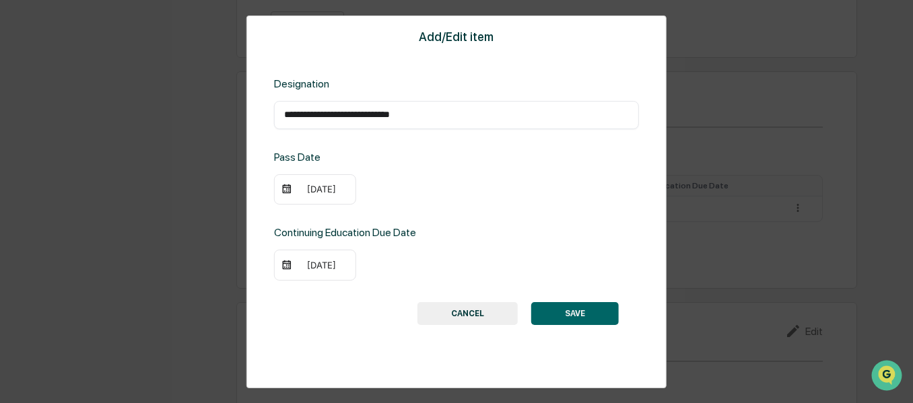
click at [344, 259] on div "[DATE]" at bounding box center [315, 265] width 82 height 31
click at [308, 265] on div "[DATE]" at bounding box center [322, 265] width 54 height 11
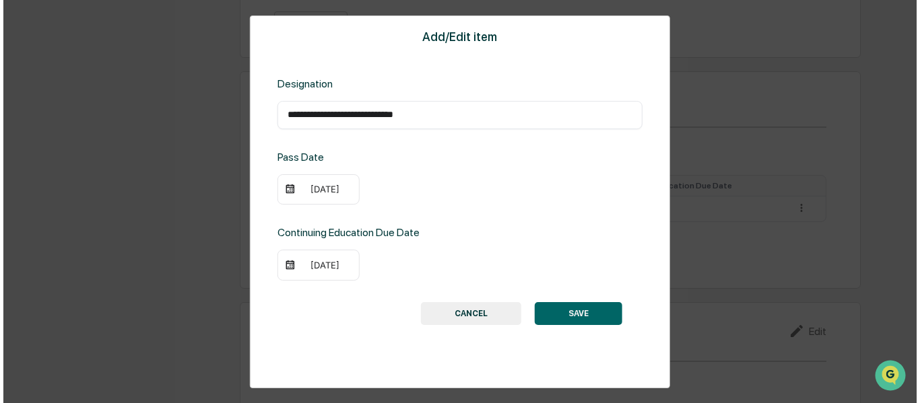
scroll to position [814, 0]
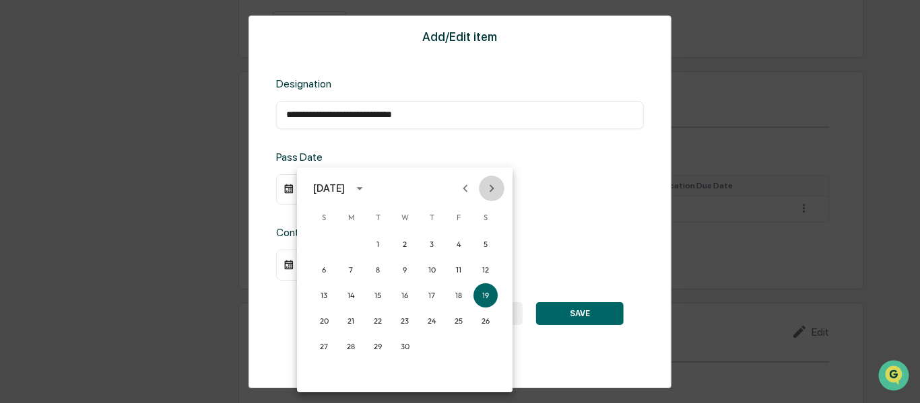
click at [494, 191] on icon "Next month" at bounding box center [491, 188] width 15 height 15
click at [430, 241] on button "1" at bounding box center [432, 244] width 24 height 24
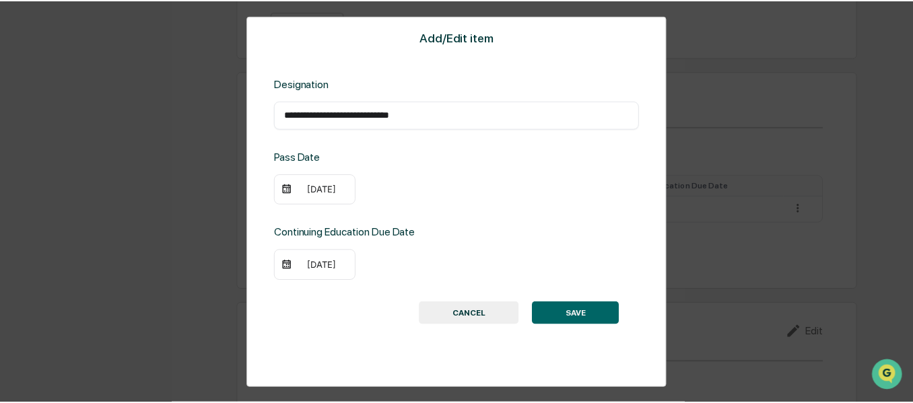
scroll to position [813, 0]
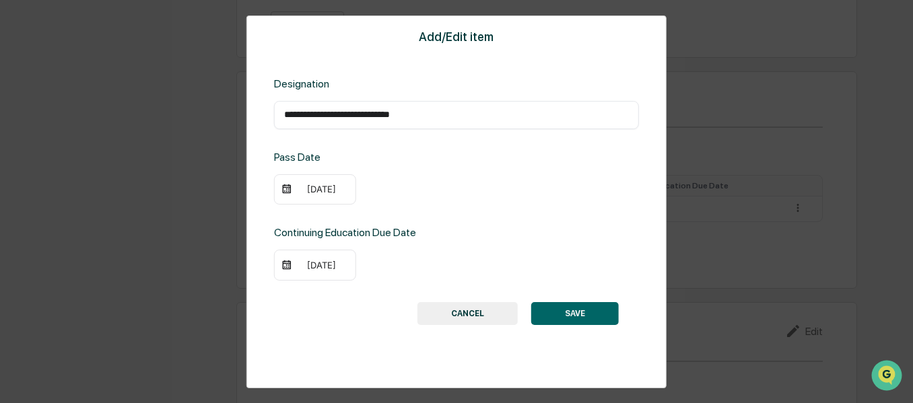
click at [539, 317] on button "SAVE" at bounding box center [575, 313] width 88 height 23
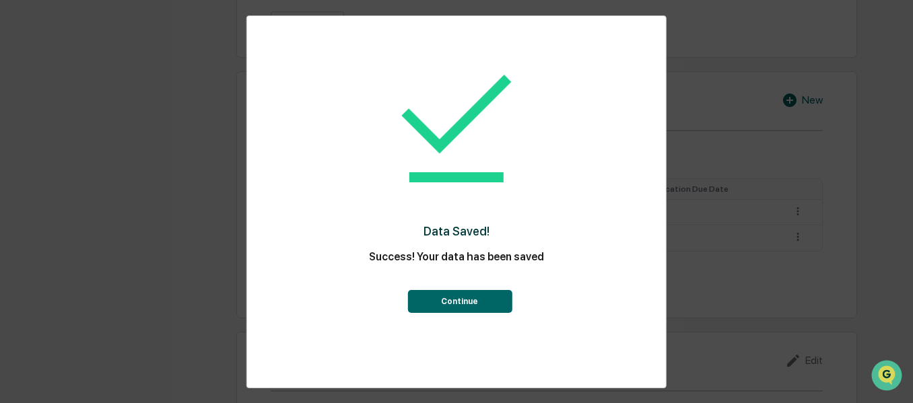
click at [487, 300] on button "Continue" at bounding box center [459, 301] width 104 height 23
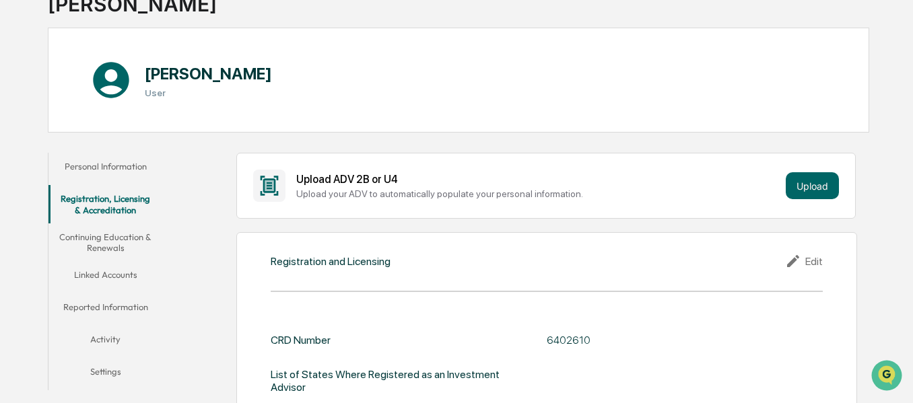
scroll to position [104, 0]
click at [98, 241] on button "Continuing Education & Renewals" at bounding box center [105, 242] width 114 height 38
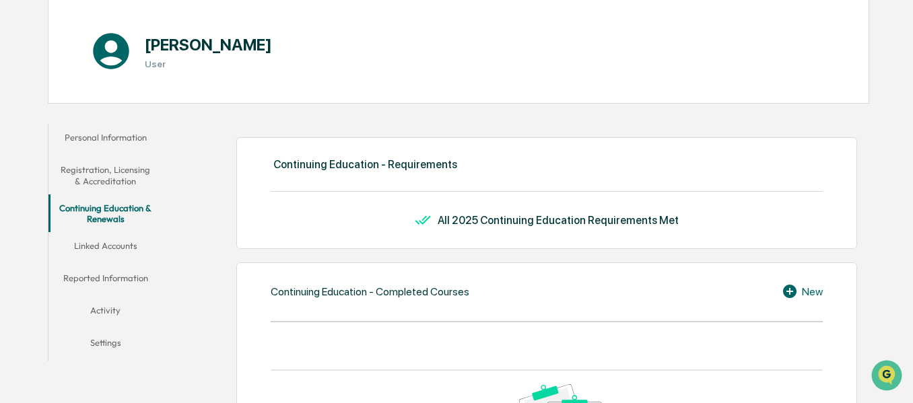
scroll to position [133, 0]
click at [123, 250] on button "Linked Accounts" at bounding box center [105, 248] width 114 height 32
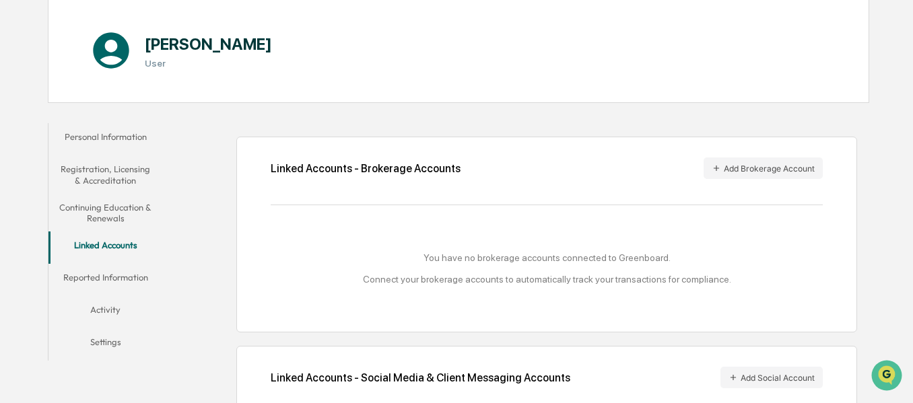
scroll to position [211, 0]
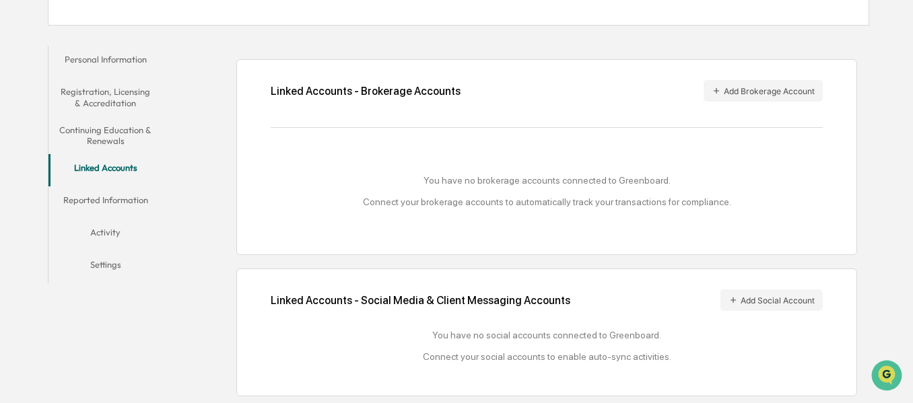
click at [119, 203] on button "Reported Information" at bounding box center [105, 203] width 114 height 32
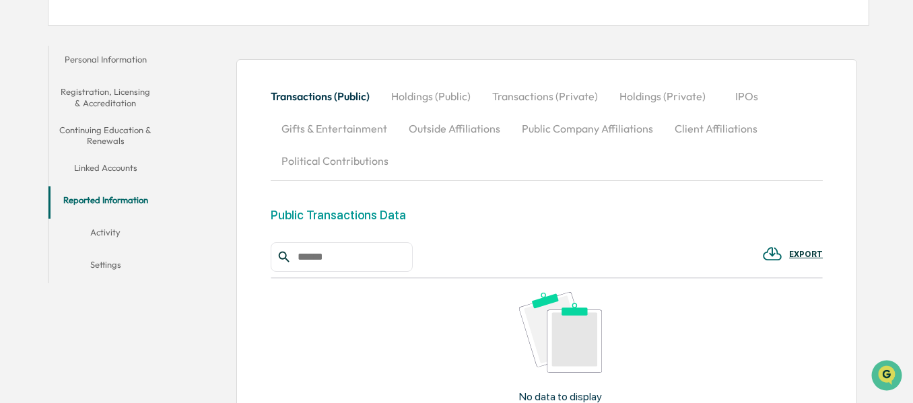
scroll to position [364, 0]
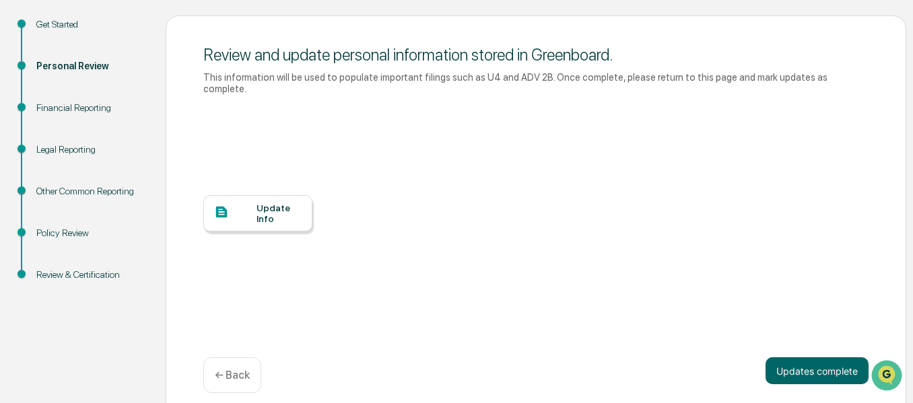
scroll to position [146, 0]
click at [269, 194] on div "Update Info" at bounding box center [257, 212] width 109 height 36
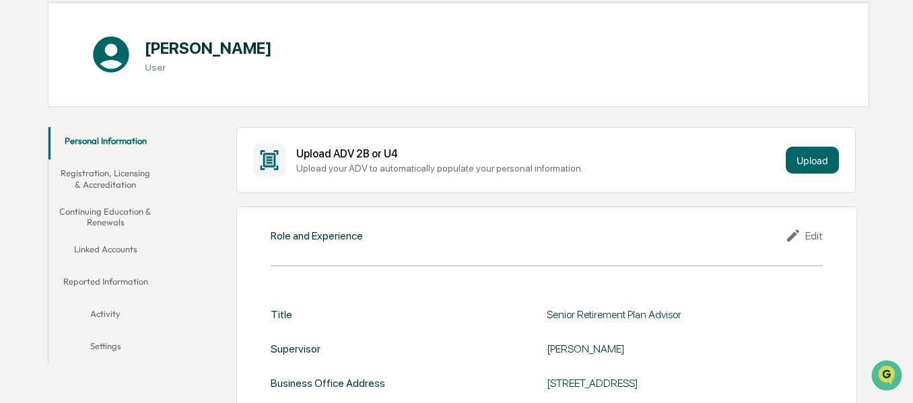
scroll to position [130, 0]
click at [106, 249] on button "Linked Accounts" at bounding box center [105, 251] width 114 height 32
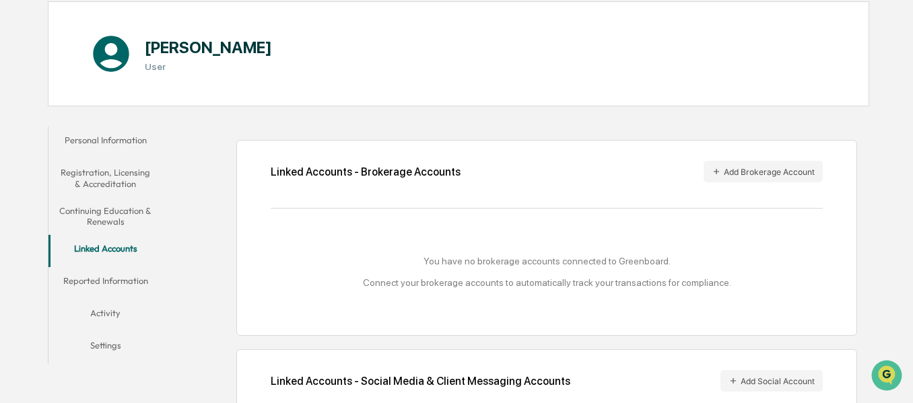
click at [137, 281] on button "Reported Information" at bounding box center [105, 283] width 114 height 32
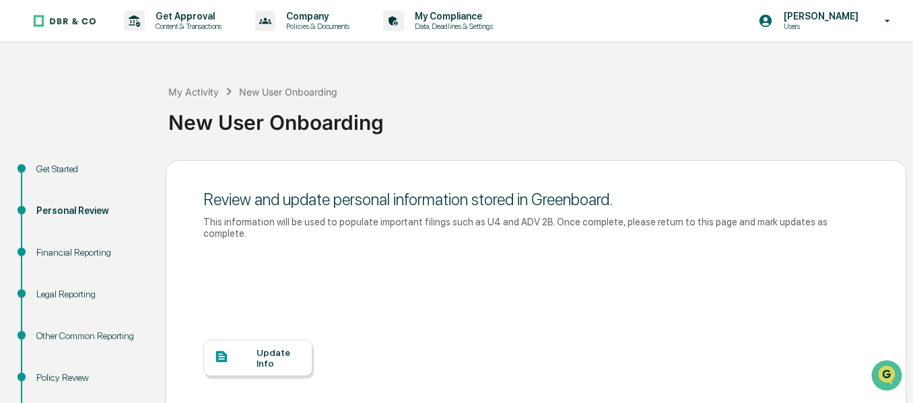
click at [271, 349] on div "Update Info" at bounding box center [279, 358] width 45 height 22
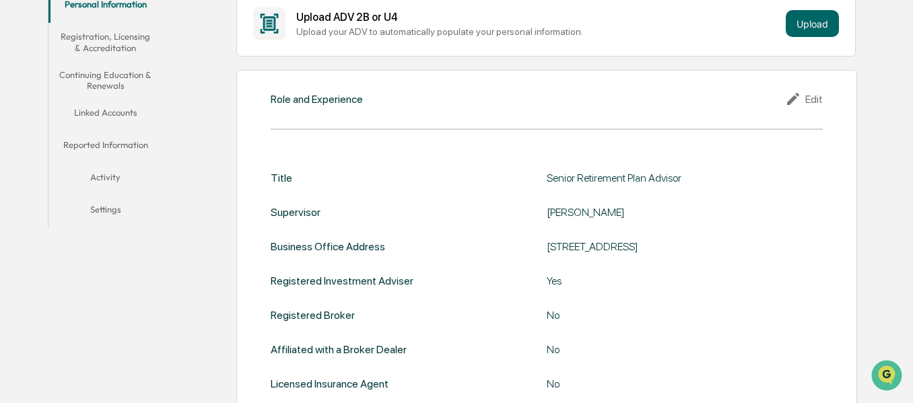
scroll to position [127, 0]
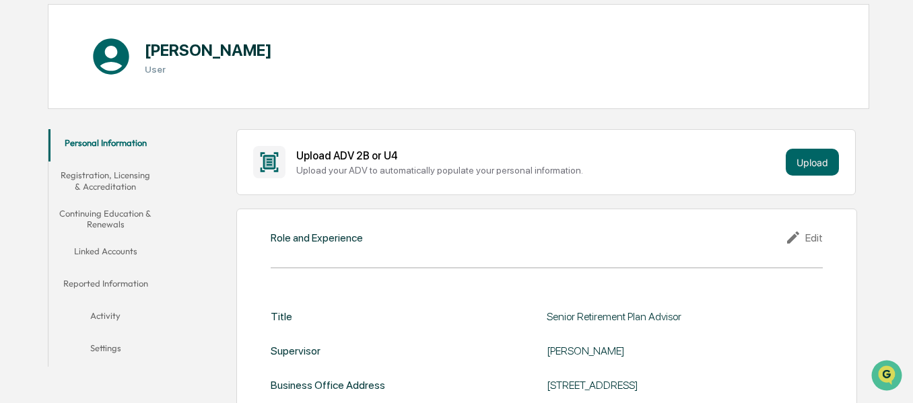
click at [106, 282] on button "Reported Information" at bounding box center [105, 286] width 114 height 32
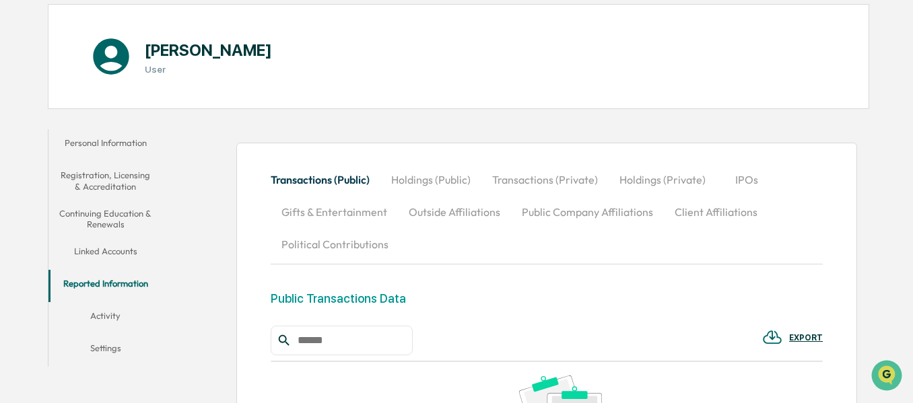
click at [630, 180] on button "Holdings (Private)" at bounding box center [663, 180] width 108 height 32
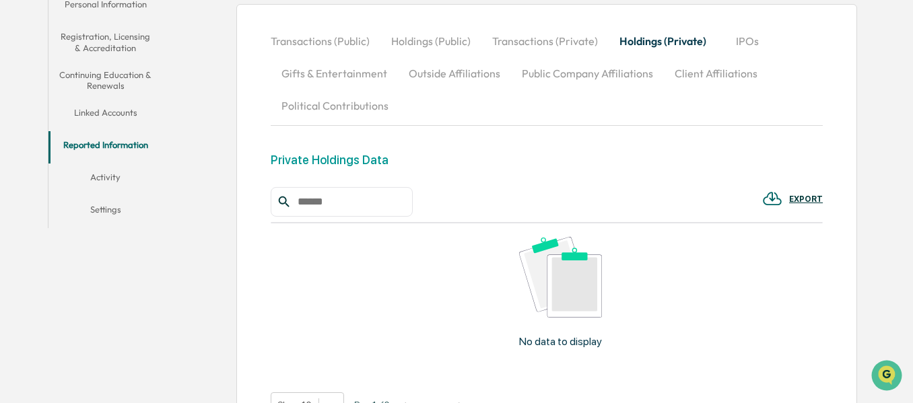
scroll to position [267, 0]
click at [383, 203] on input "text" at bounding box center [349, 202] width 114 height 18
type input "**********"
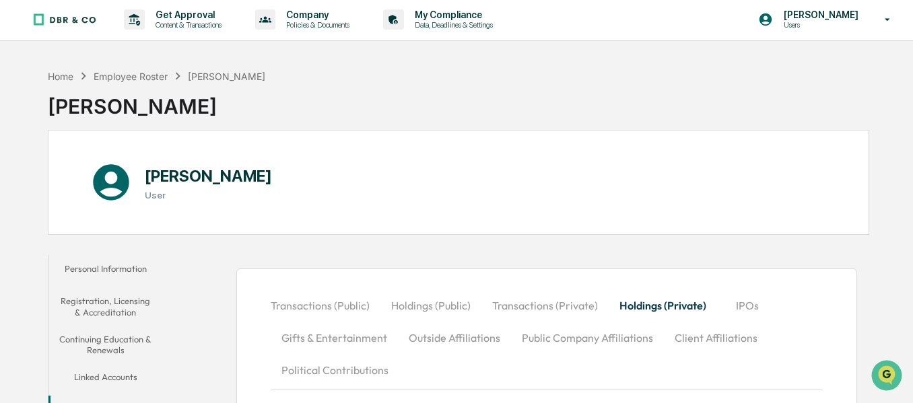
scroll to position [236, 0]
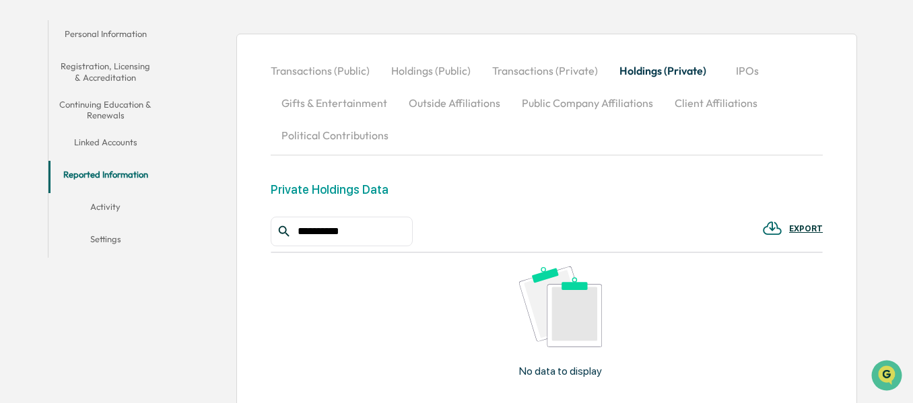
click at [108, 206] on button "Activity" at bounding box center [105, 209] width 114 height 32
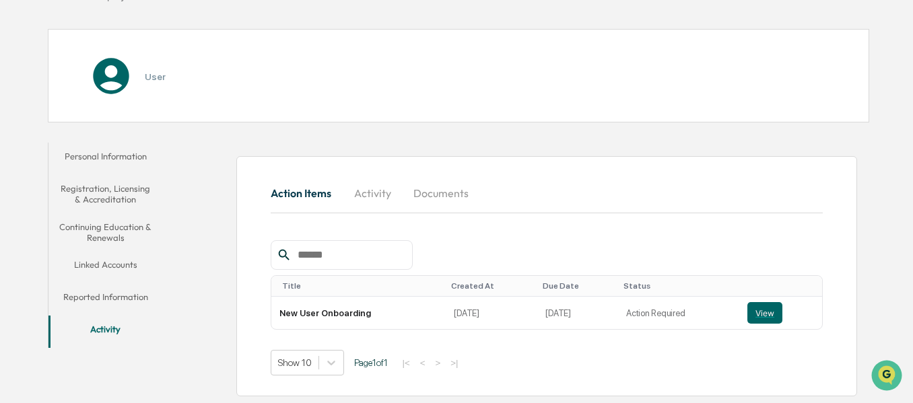
scroll to position [114, 0]
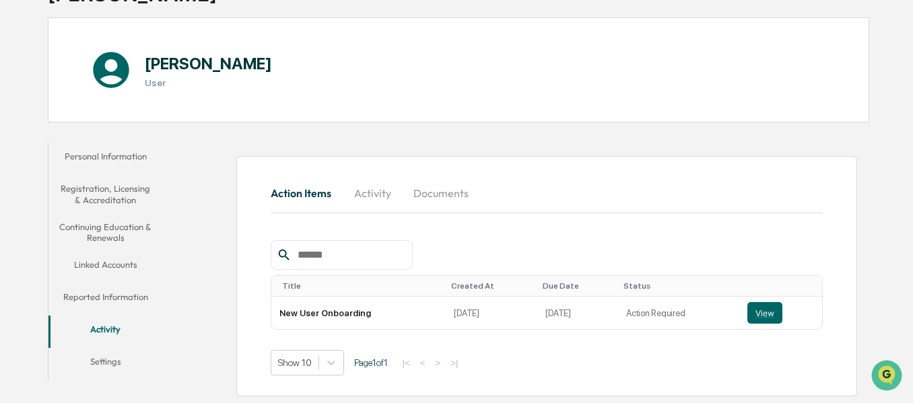
click at [124, 202] on button "Registration, Licensing & Accreditation" at bounding box center [105, 194] width 114 height 38
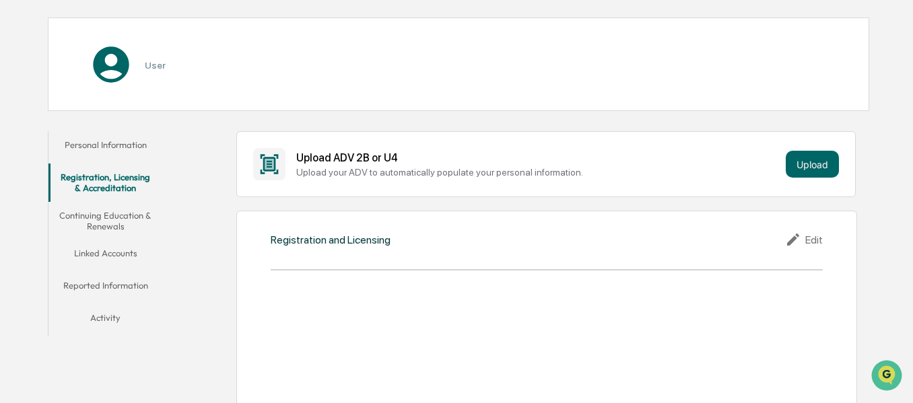
click at [114, 253] on button "Linked Accounts" at bounding box center [105, 256] width 114 height 32
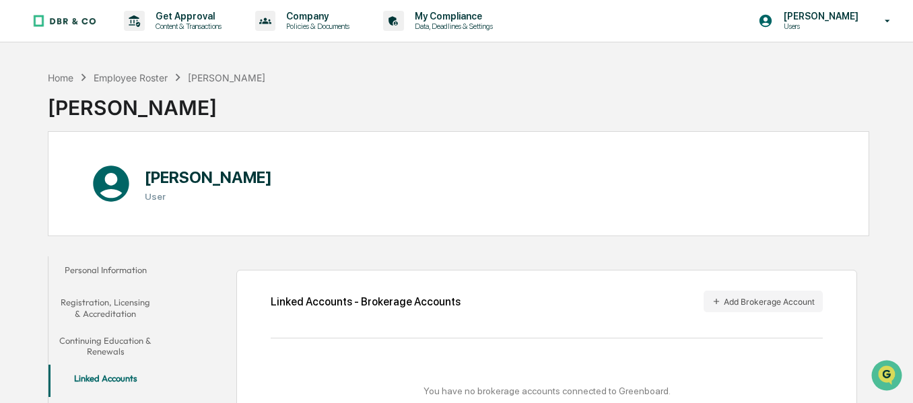
scroll to position [211, 0]
